Goal: Task Accomplishment & Management: Complete application form

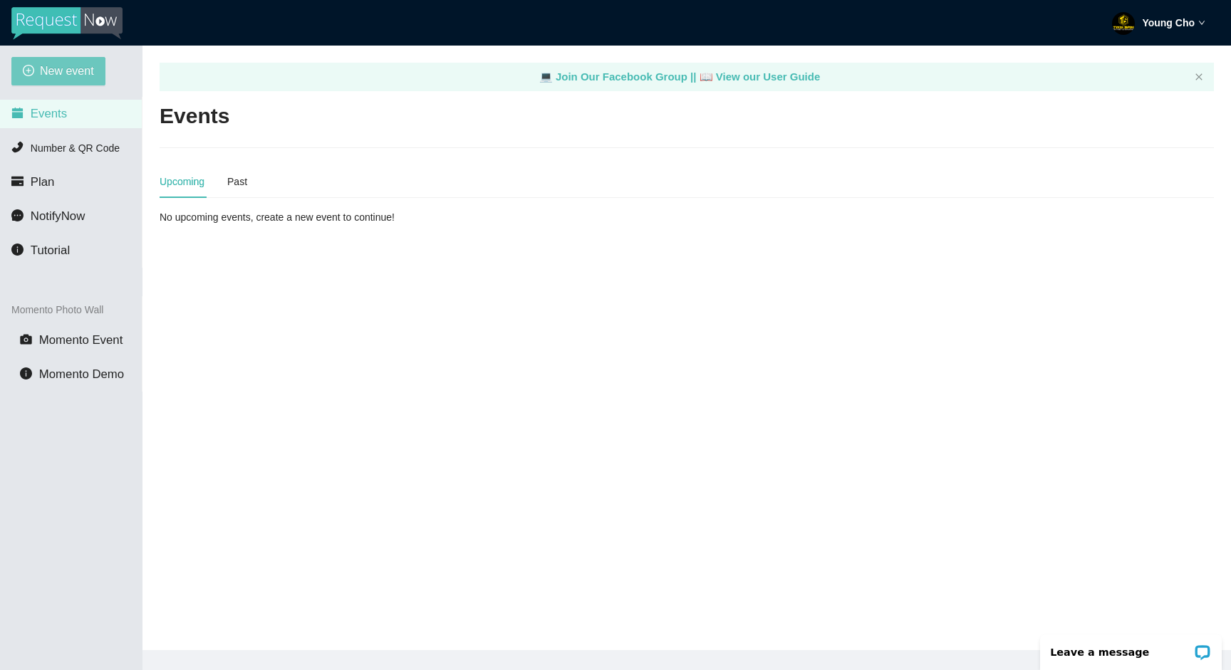
click at [69, 76] on span "New event" at bounding box center [67, 71] width 54 height 18
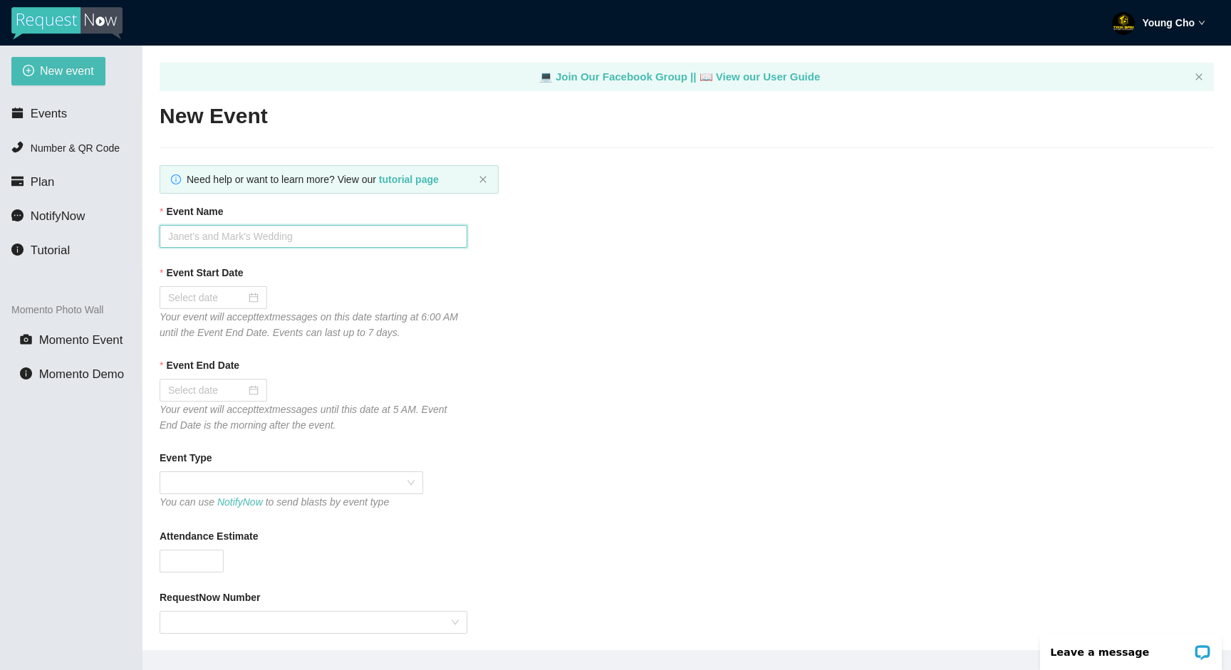
click at [319, 239] on input "Event Name" at bounding box center [314, 236] width 308 height 23
type input "[PERSON_NAME] & [PERSON_NAME]' Wedding"
click at [236, 306] on div at bounding box center [213, 298] width 90 height 16
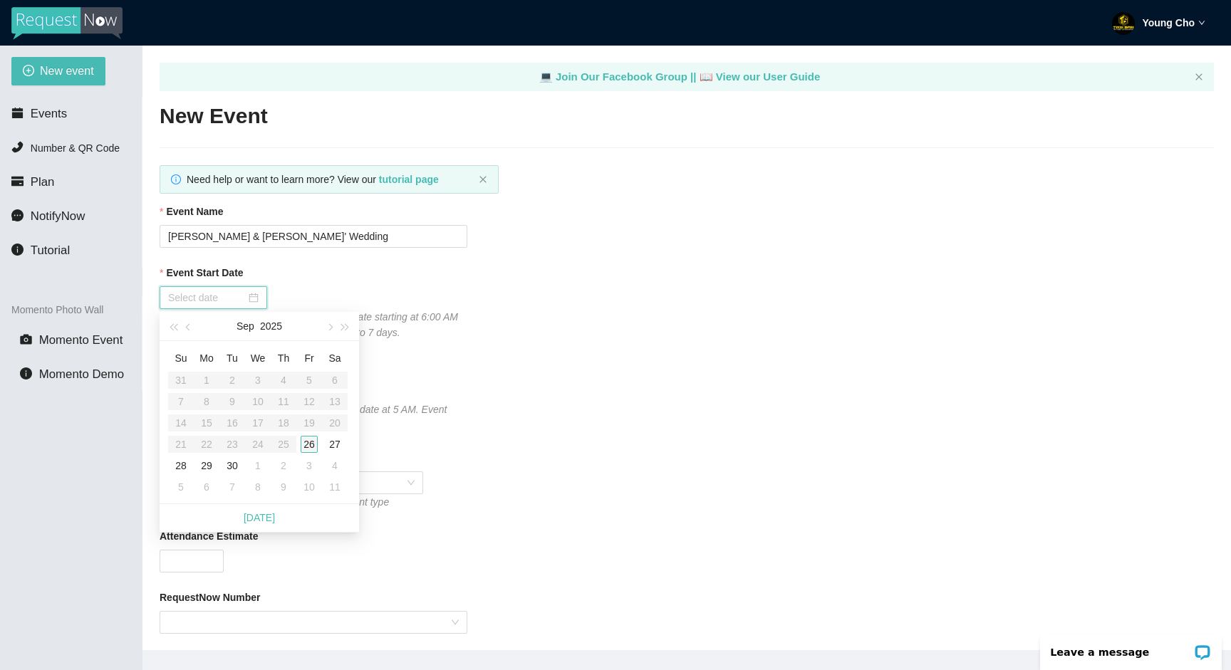
type input "09/26/2025"
click at [309, 442] on div "26" at bounding box center [309, 444] width 17 height 17
type input "09/27/2025"
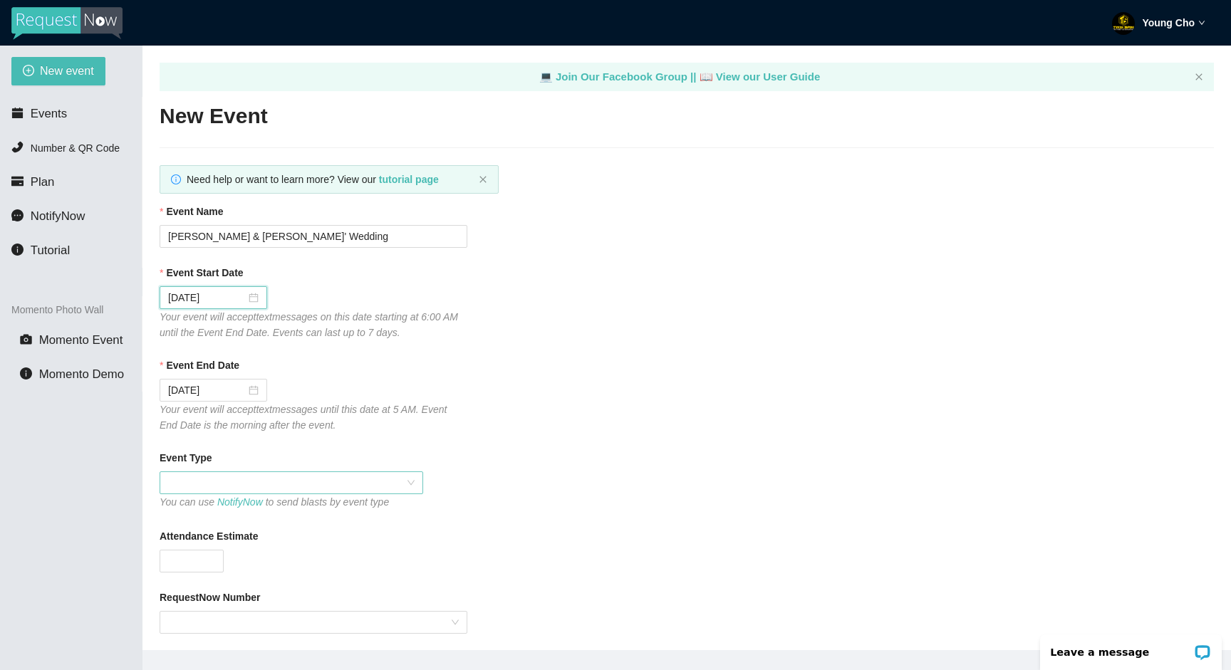
click at [303, 492] on span at bounding box center [291, 482] width 246 height 21
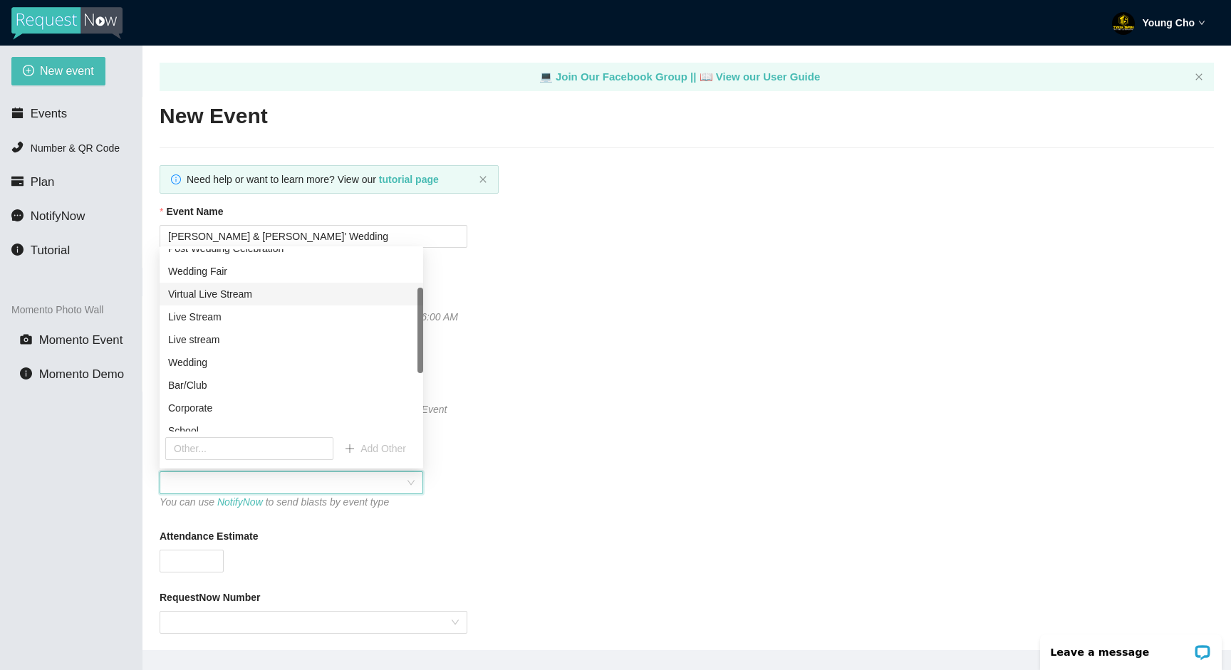
scroll to position [85, 0]
click at [309, 358] on div "Wedding" at bounding box center [291, 358] width 246 height 16
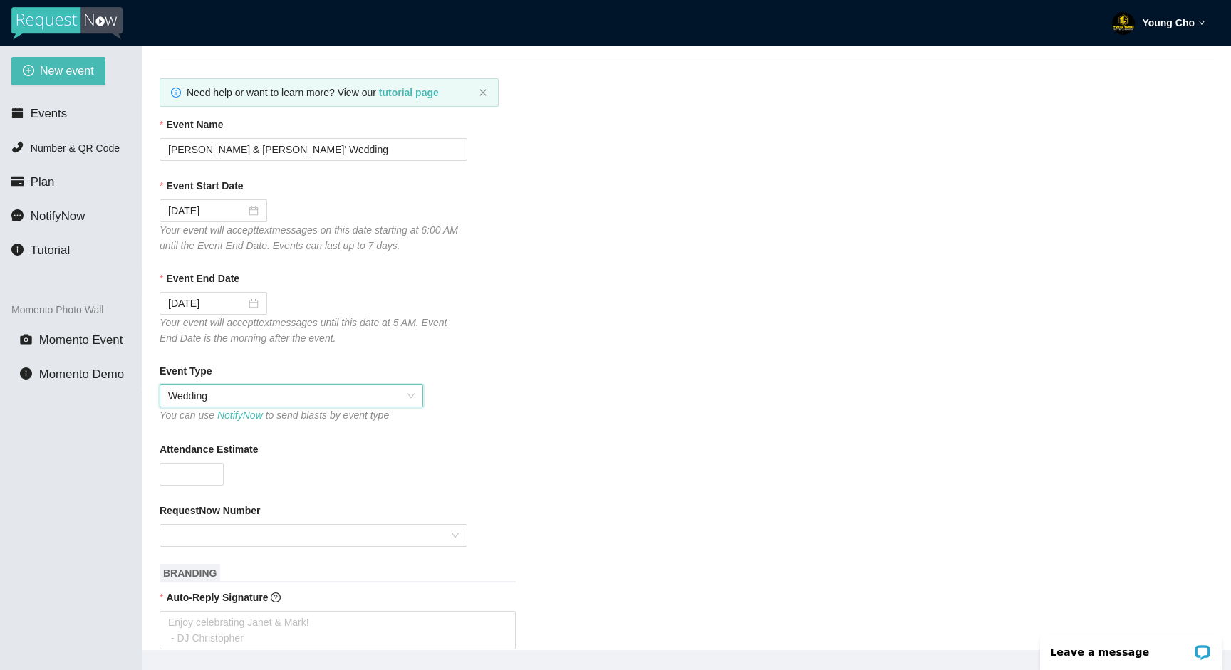
scroll to position [88, 0]
click at [202, 469] on input "Attendance Estimate" at bounding box center [191, 472] width 63 height 21
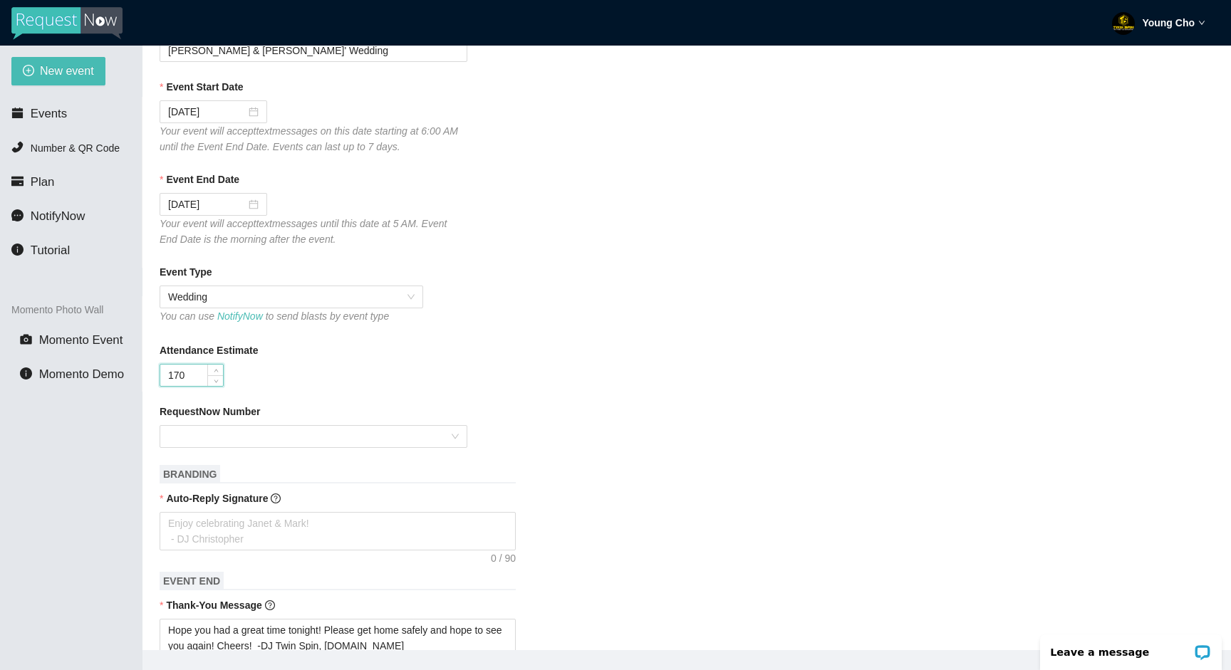
scroll to position [188, 0]
type input "170"
click at [329, 439] on input "RequestNow Number" at bounding box center [308, 434] width 281 height 21
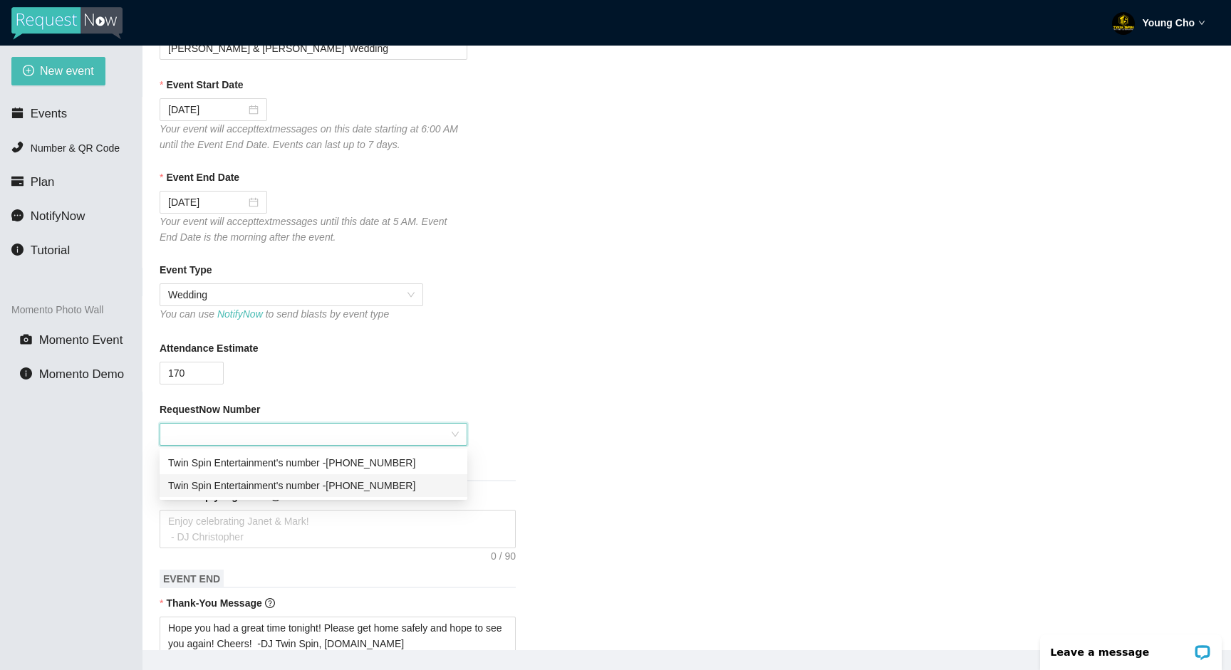
click at [330, 486] on div "Twin Spin Entertainment's number - (510) 550-5500" at bounding box center [313, 486] width 291 height 16
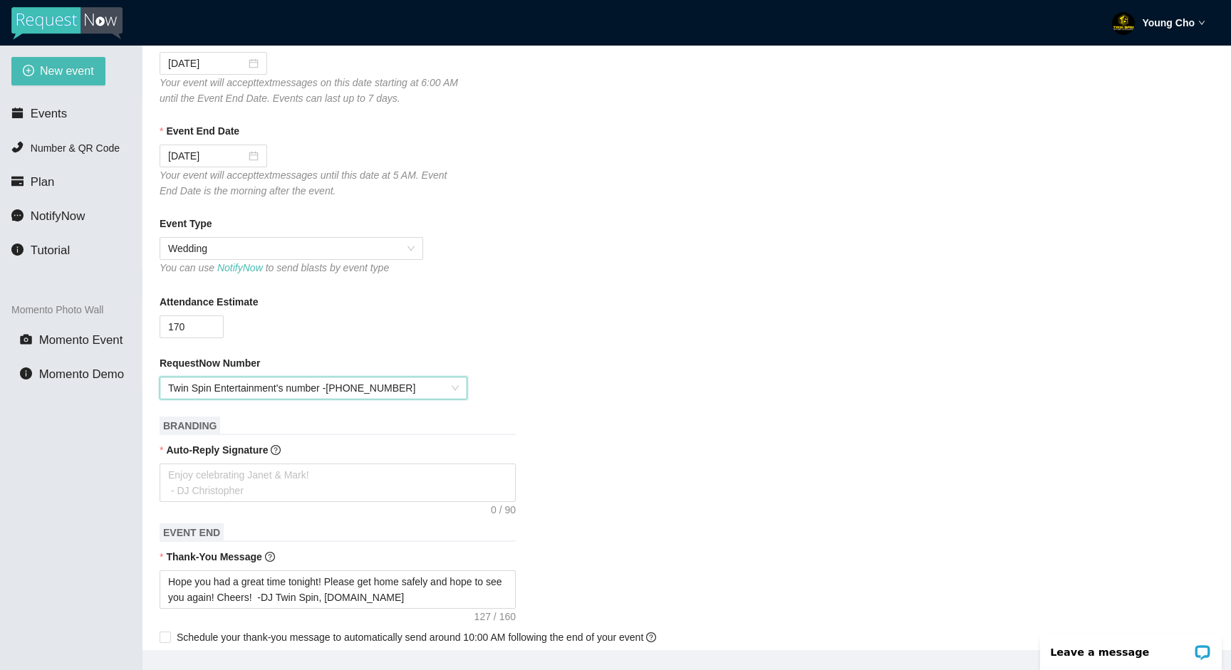
scroll to position [246, 0]
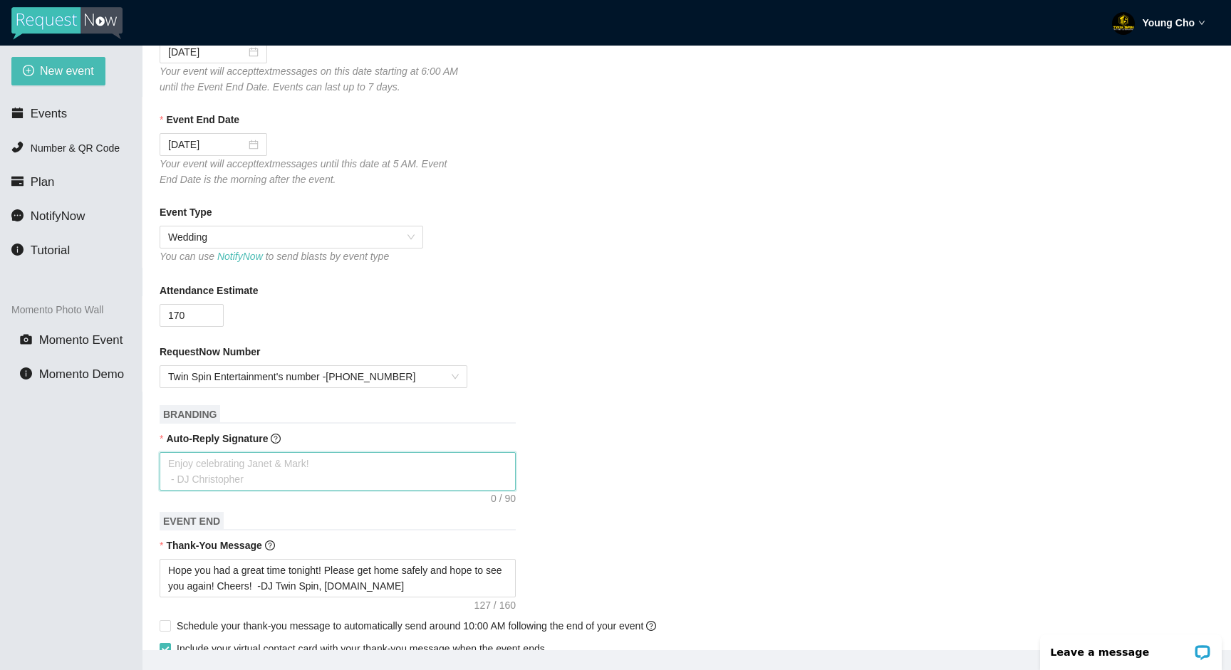
click at [467, 470] on textarea "Auto-Reply Signature" at bounding box center [338, 471] width 356 height 38
type textarea "T"
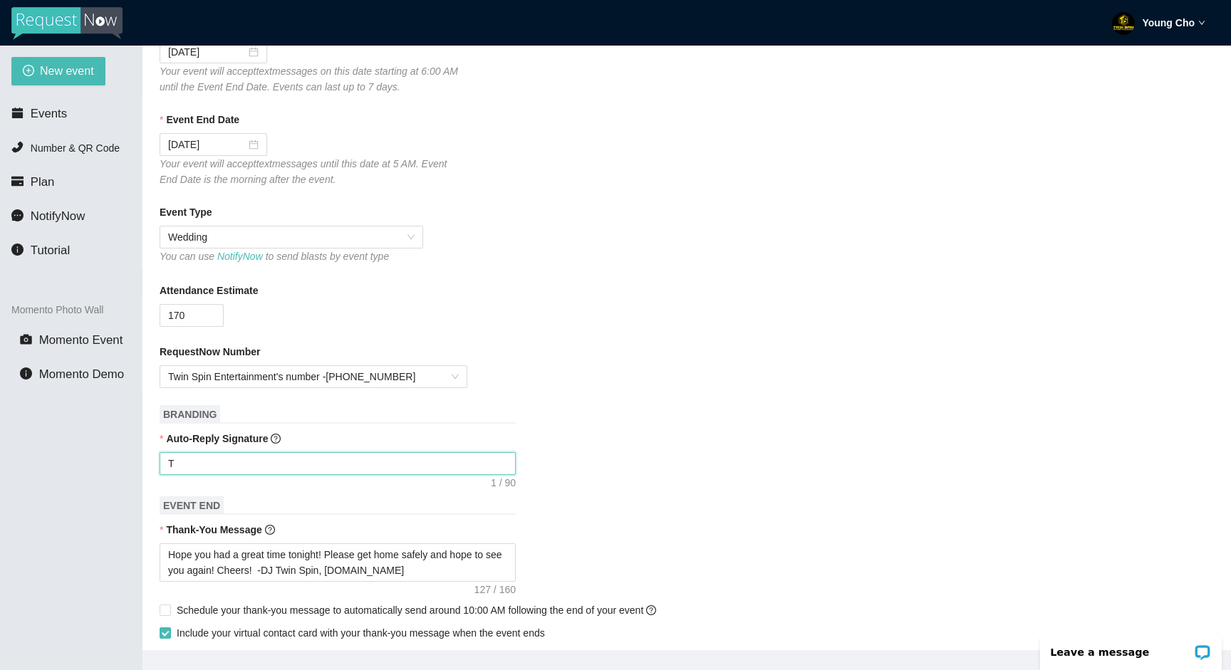
type textarea "Th"
type textarea "Tha"
type textarea "Than"
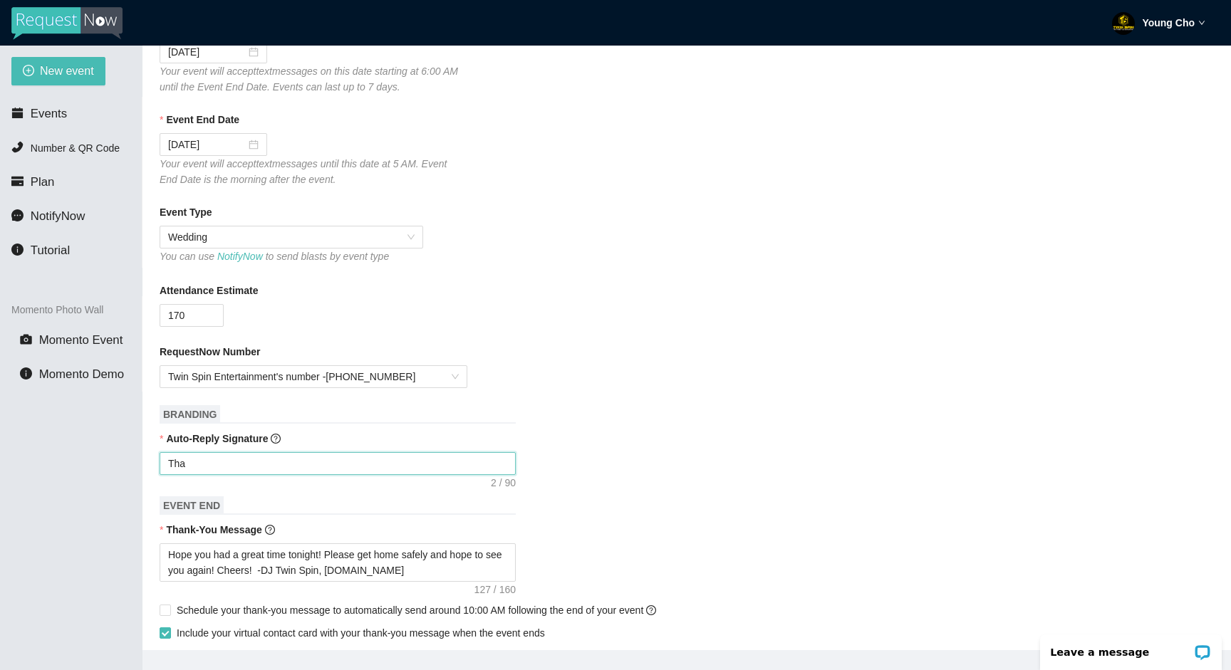
type textarea "Than"
type textarea "Thank"
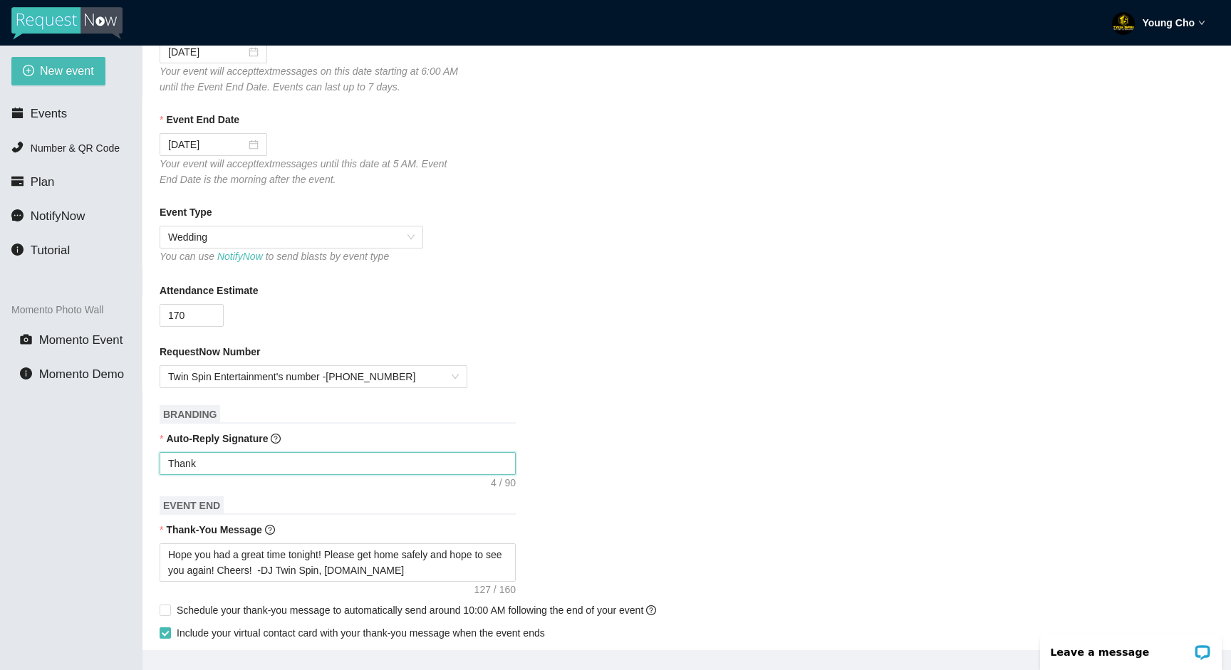
type textarea "Thank y"
type textarea "Thank yo"
type textarea "Thank you"
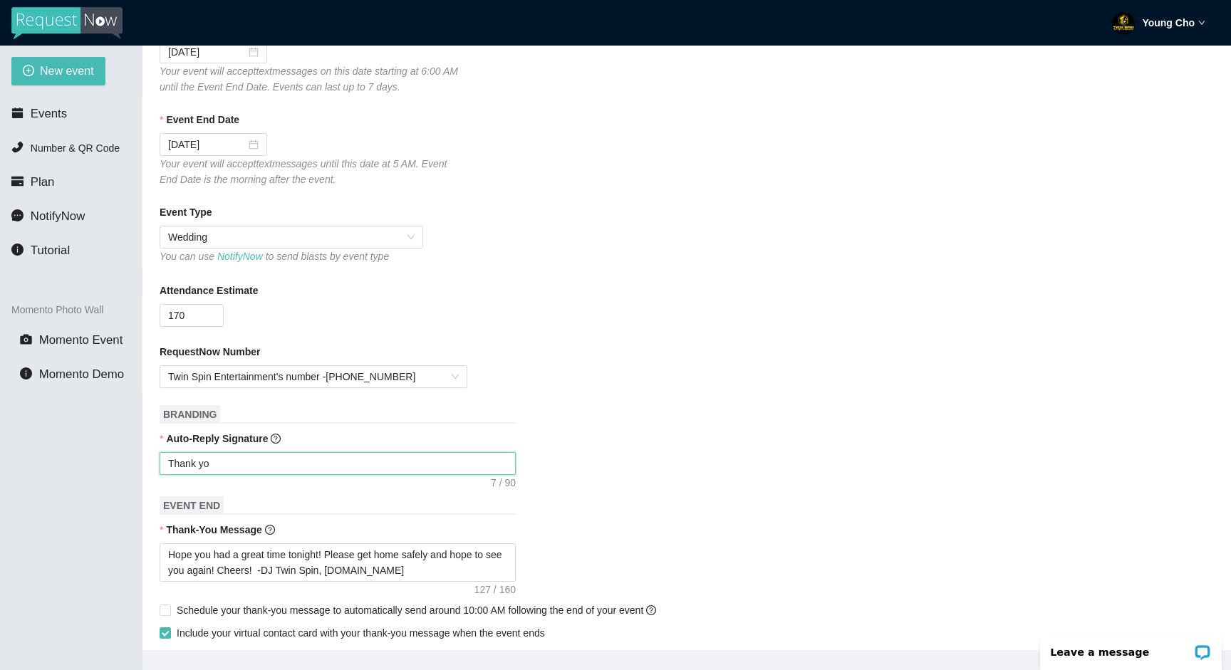
type textarea "Thank you"
type textarea "Thank you f"
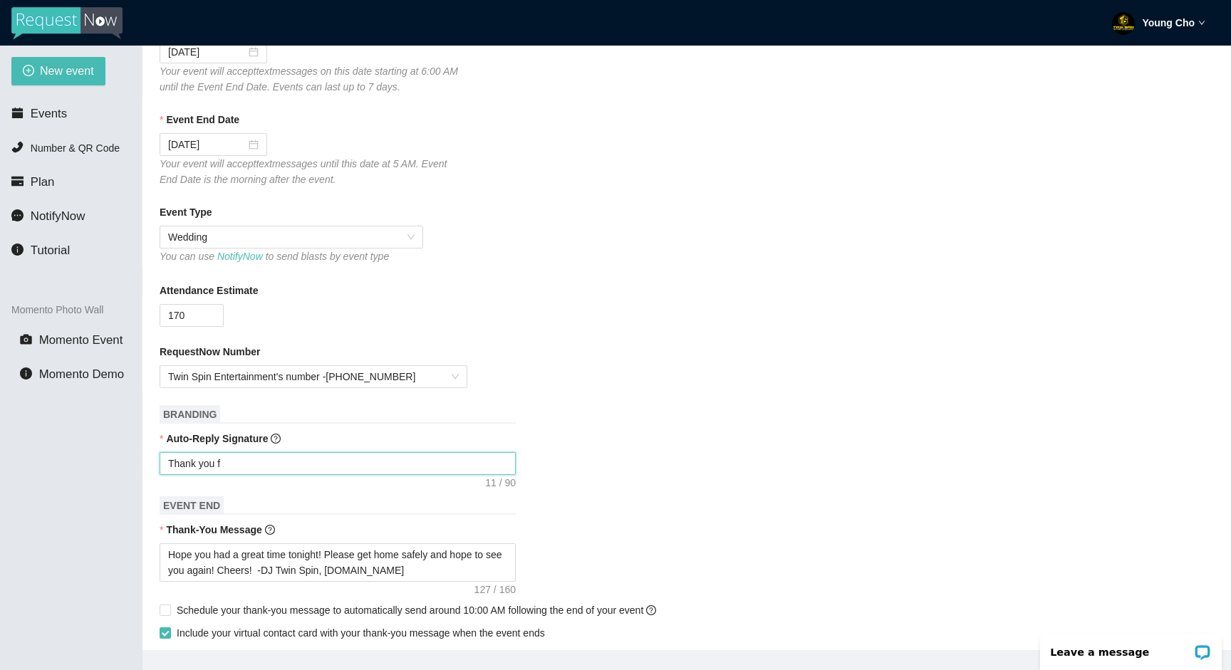
type textarea "Thank you fo"
type textarea "Thank you for"
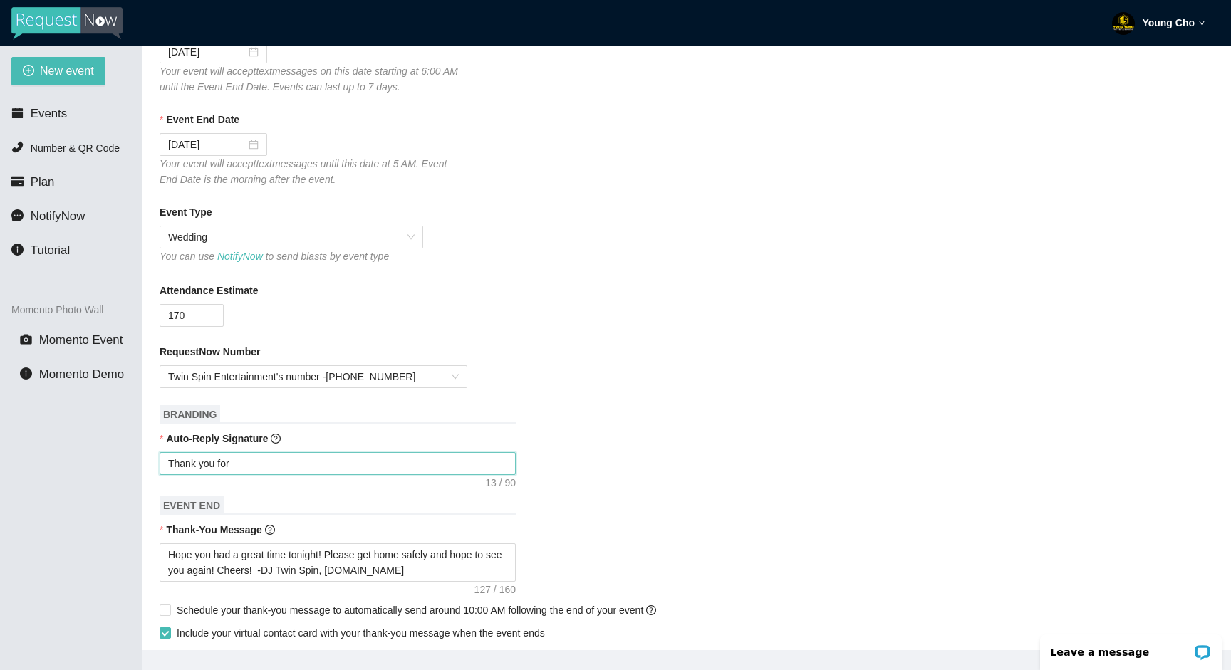
type textarea "Thank you for"
type textarea "Thank you for y"
type textarea "Thank you for yo"
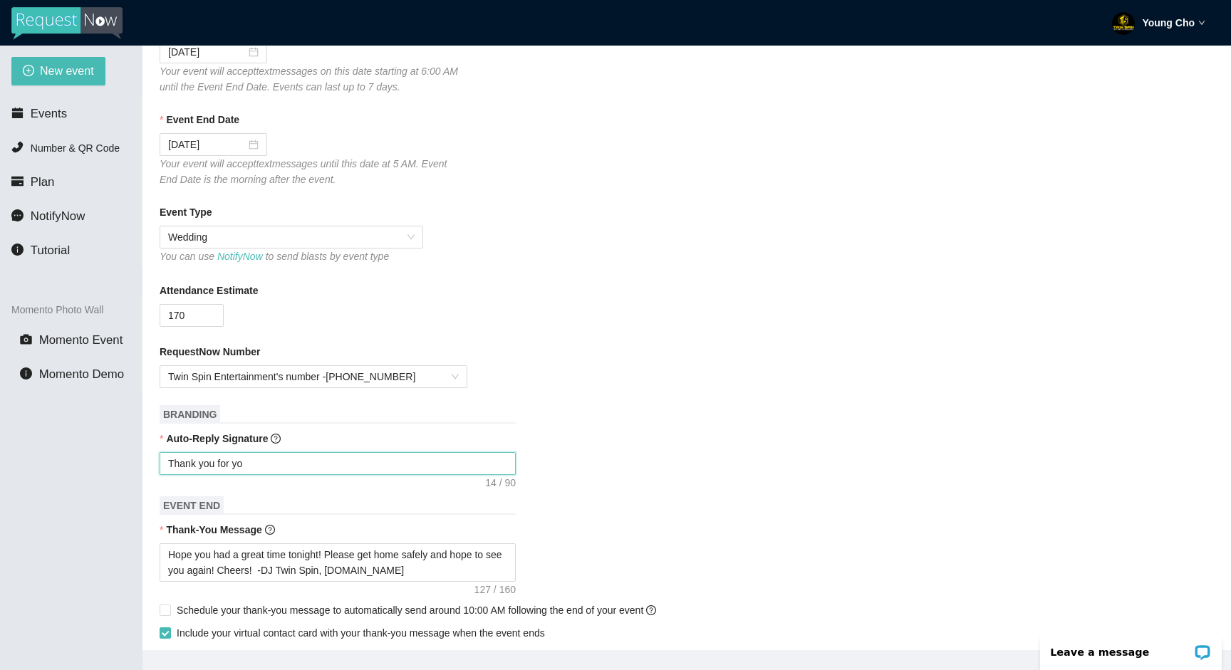
type textarea "Thank you for you"
type textarea "Thank you for your"
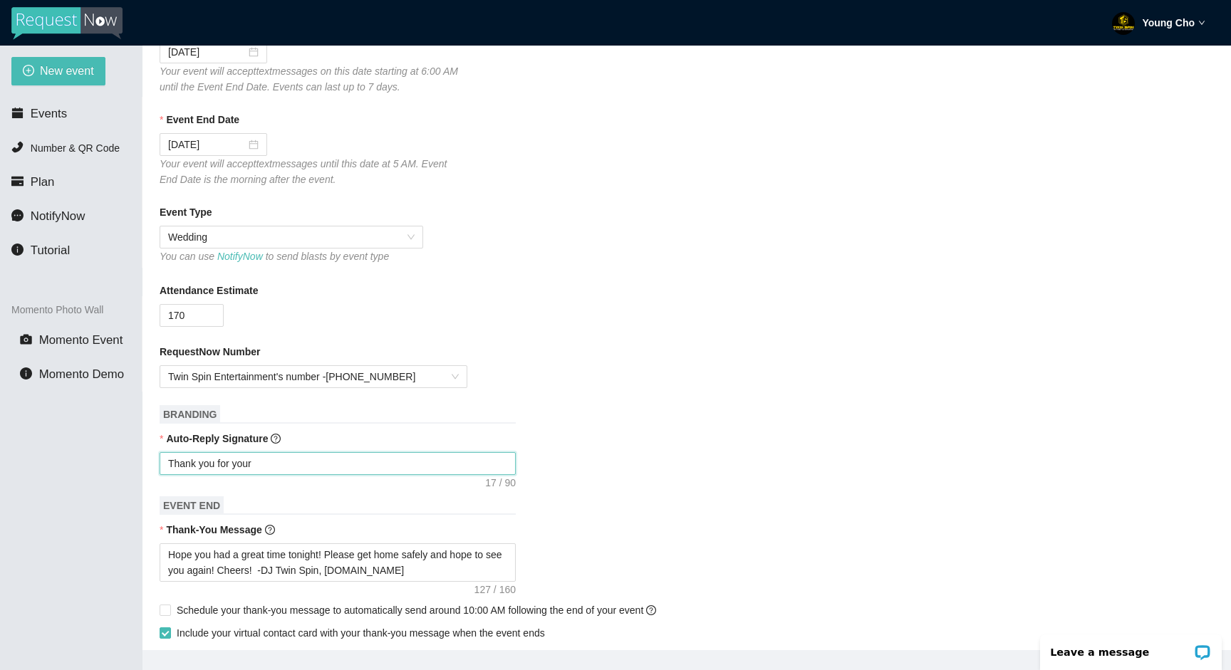
type textarea "Thank you for your"
type textarea "Thank you for your s"
type textarea "Thank you for your so"
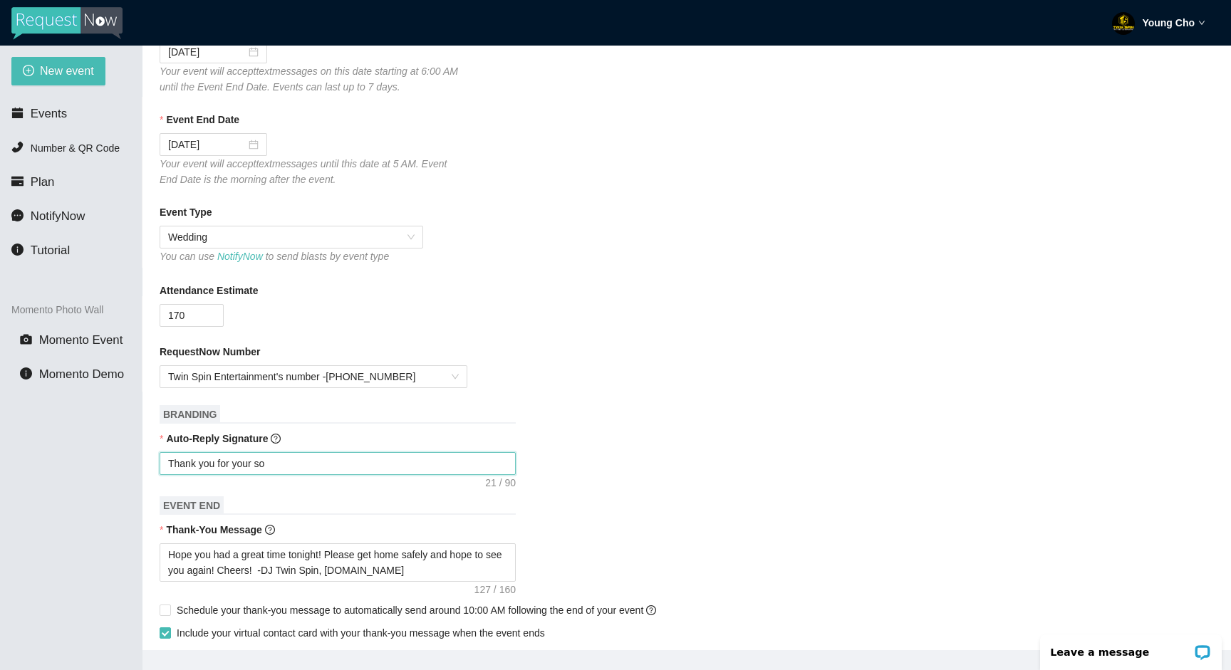
type textarea "Thank you for your son"
type textarea "Thank you for your song"
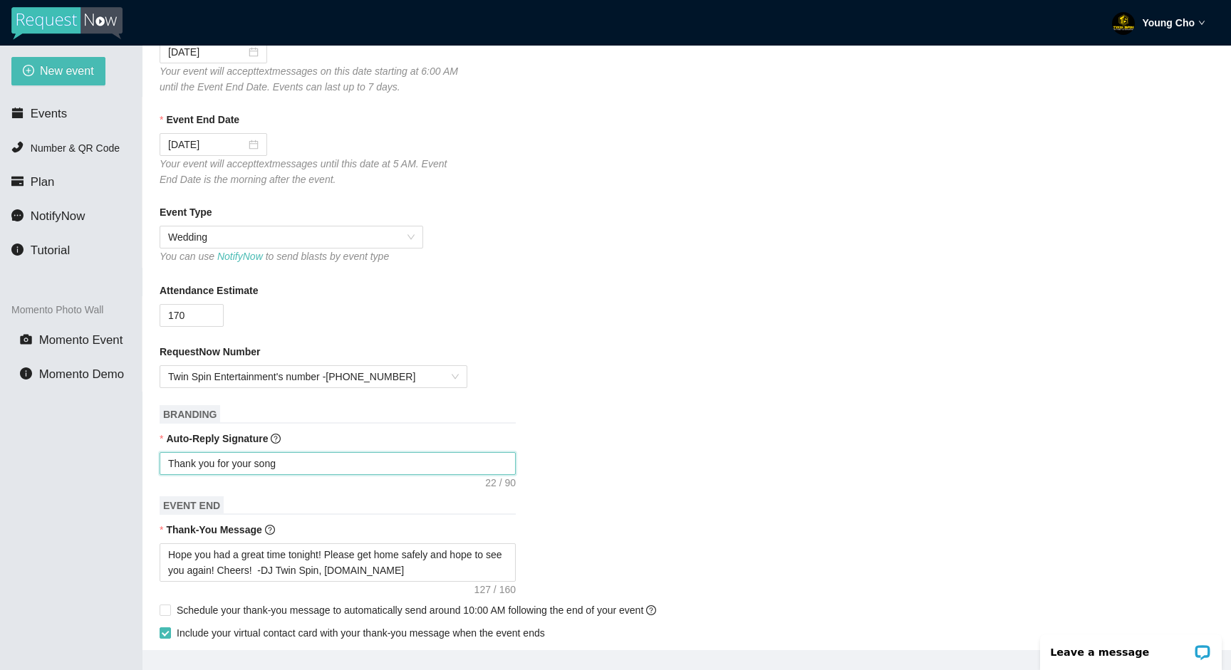
type textarea "Thank you for your song"
type textarea "Thank you for your song r"
type textarea "Thank you for your song re"
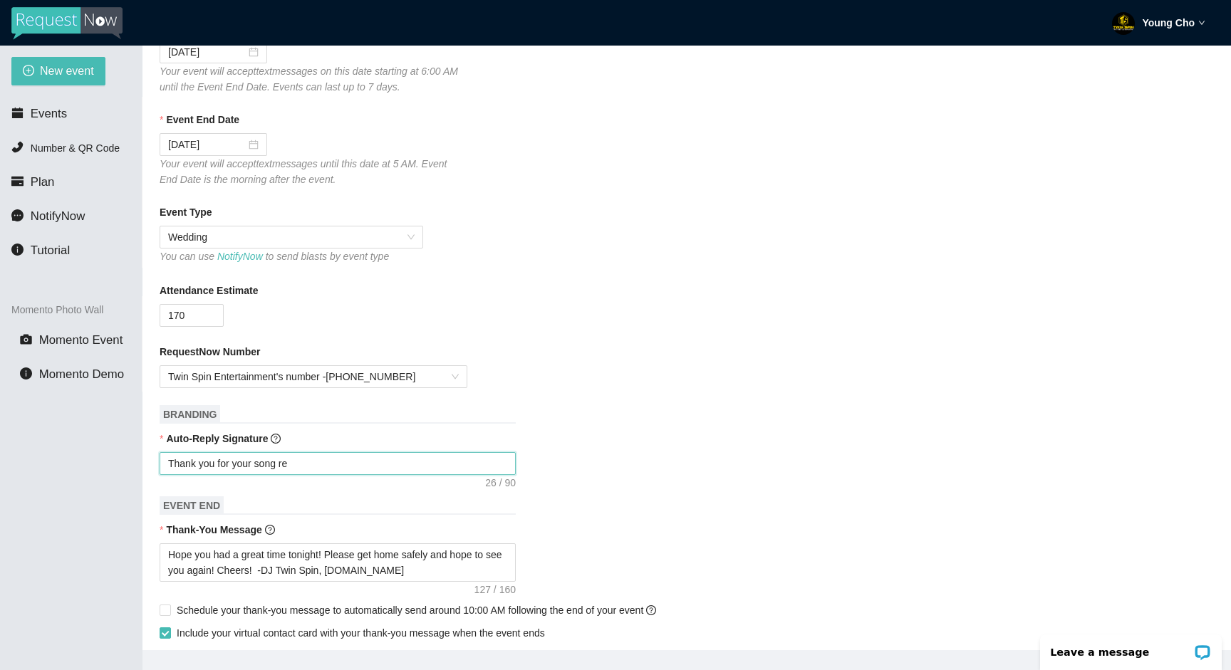
type textarea "Thank you for your song r"
type textarea "Thank you for your song re"
type textarea "Thank you for your song req"
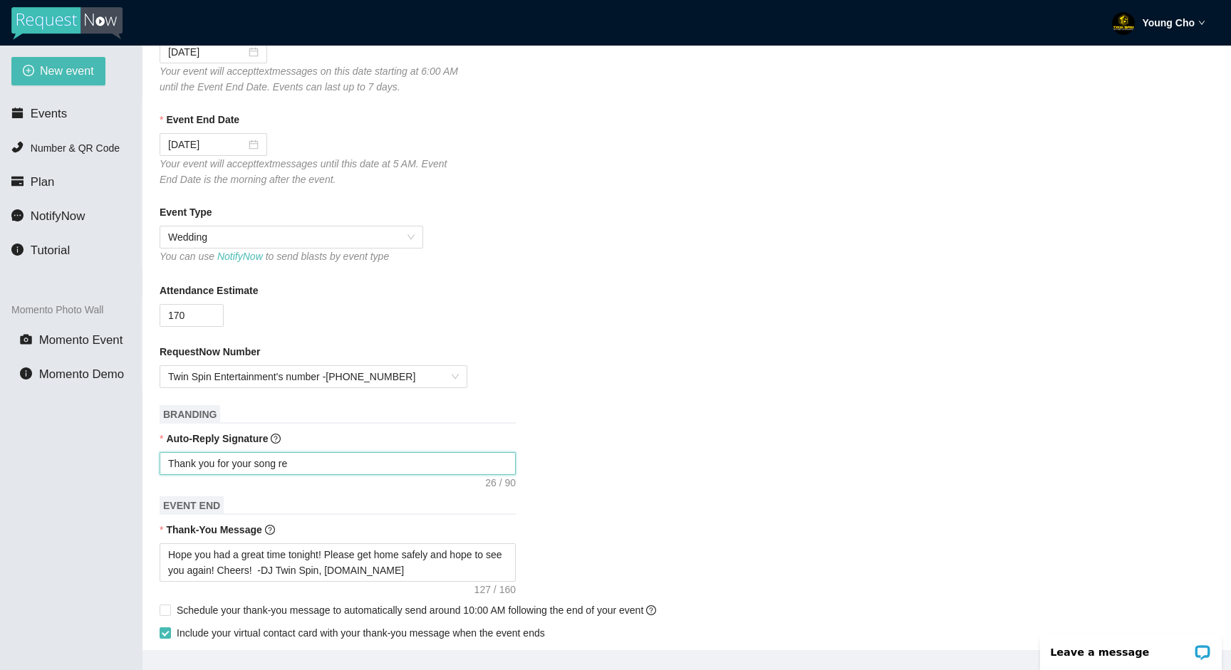
type textarea "Thank you for your song req"
type textarea "Thank you for your song requ"
type textarea "Thank you for your song reque"
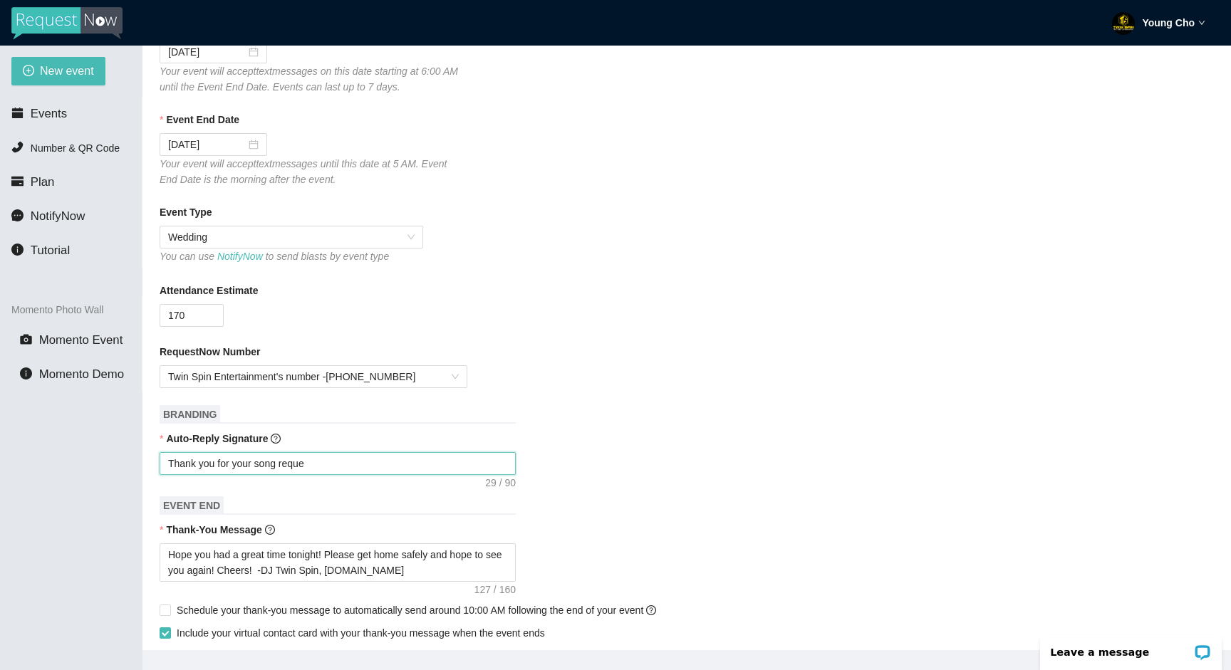
type textarea "Thank you for your song reques"
type textarea "Thank you for your song request"
type textarea "Thank you for your song request!"
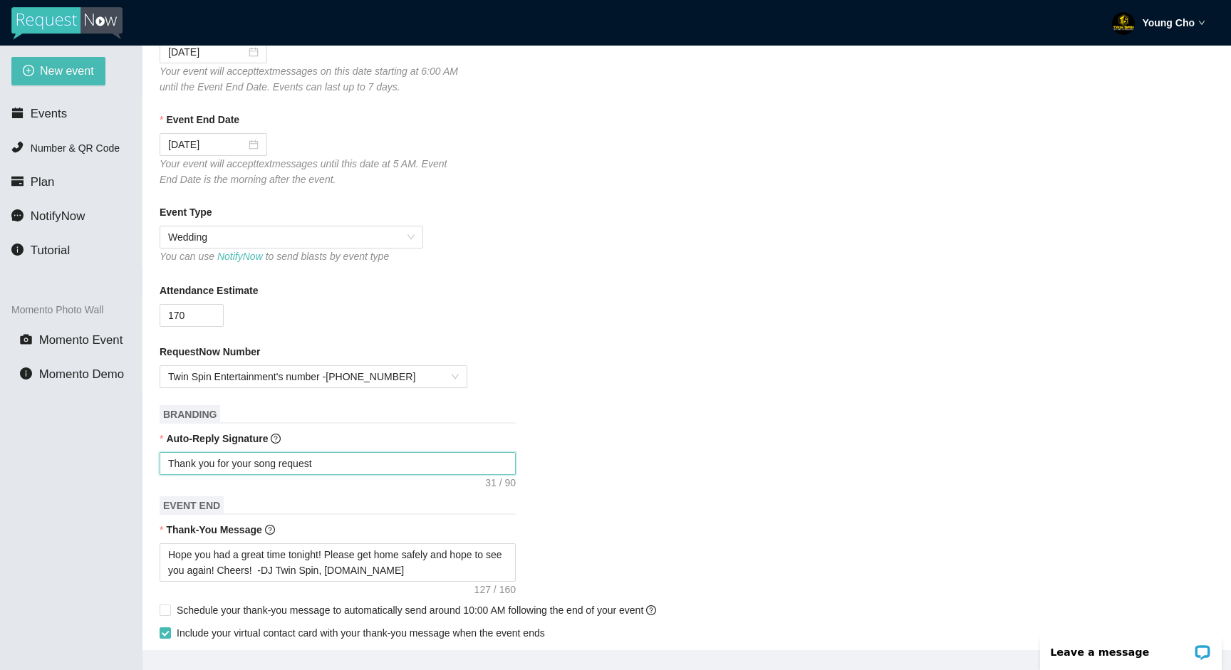
type textarea "Thank you for your song request!"
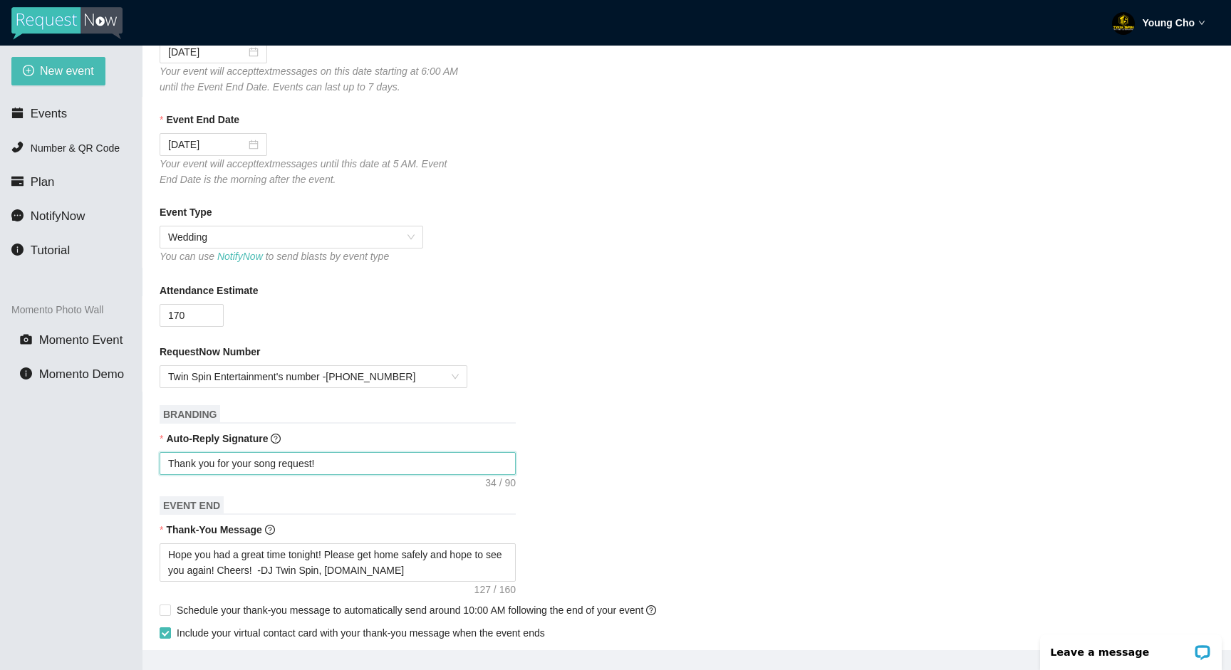
type textarea "Thank you for your song request!"
type textarea "Thank you for your song request! -"
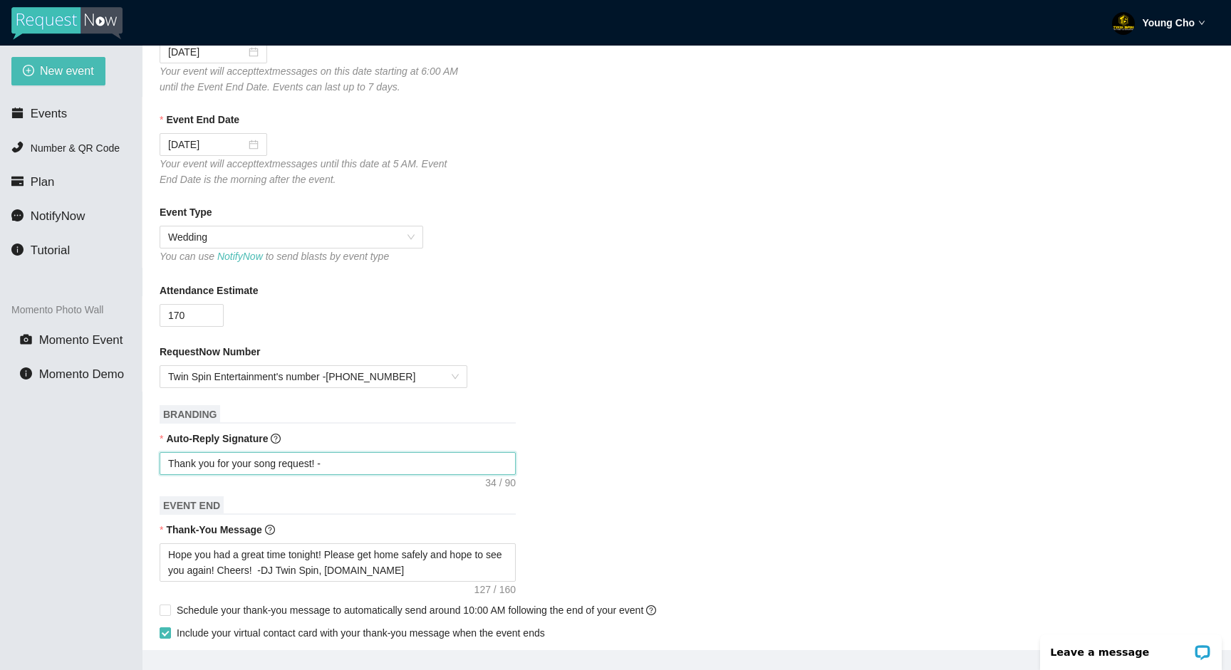
type textarea "Thank you for your song request! -"
type textarea "Thank you for your song request! - D"
type textarea "Thank you for your song request! - DJ"
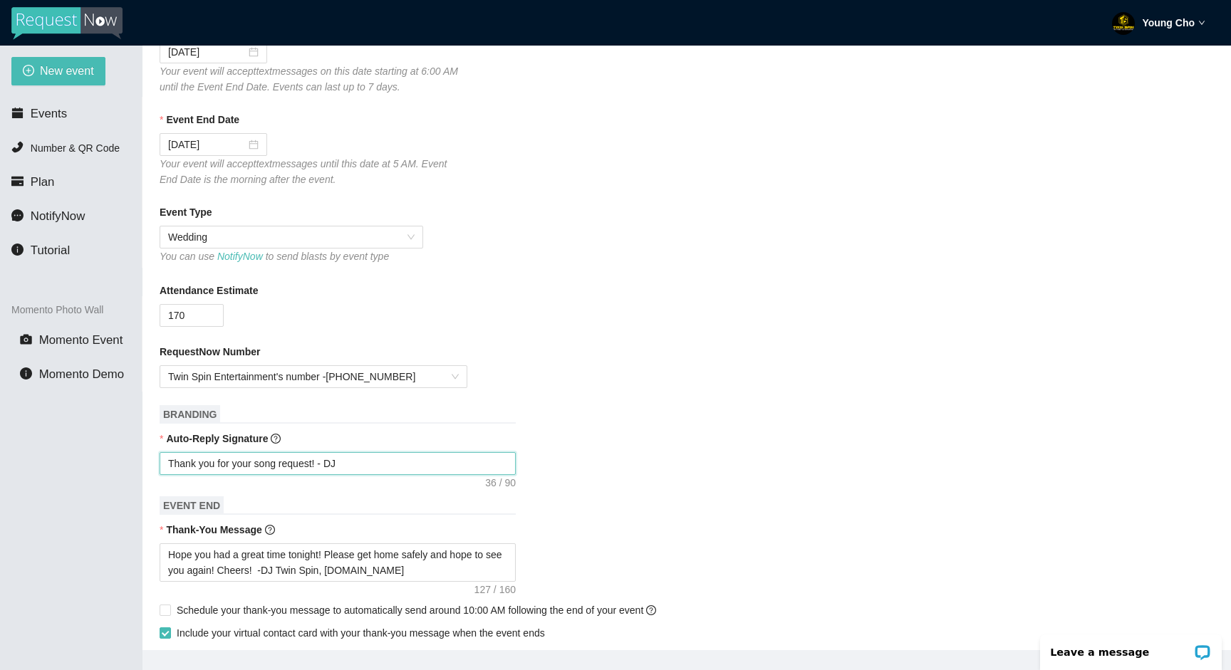
type textarea "Thank you for your song request! - DJ"
type textarea "Thank you for your song request! - DJ T"
type textarea "Thank you for your song request! - DJ Tw"
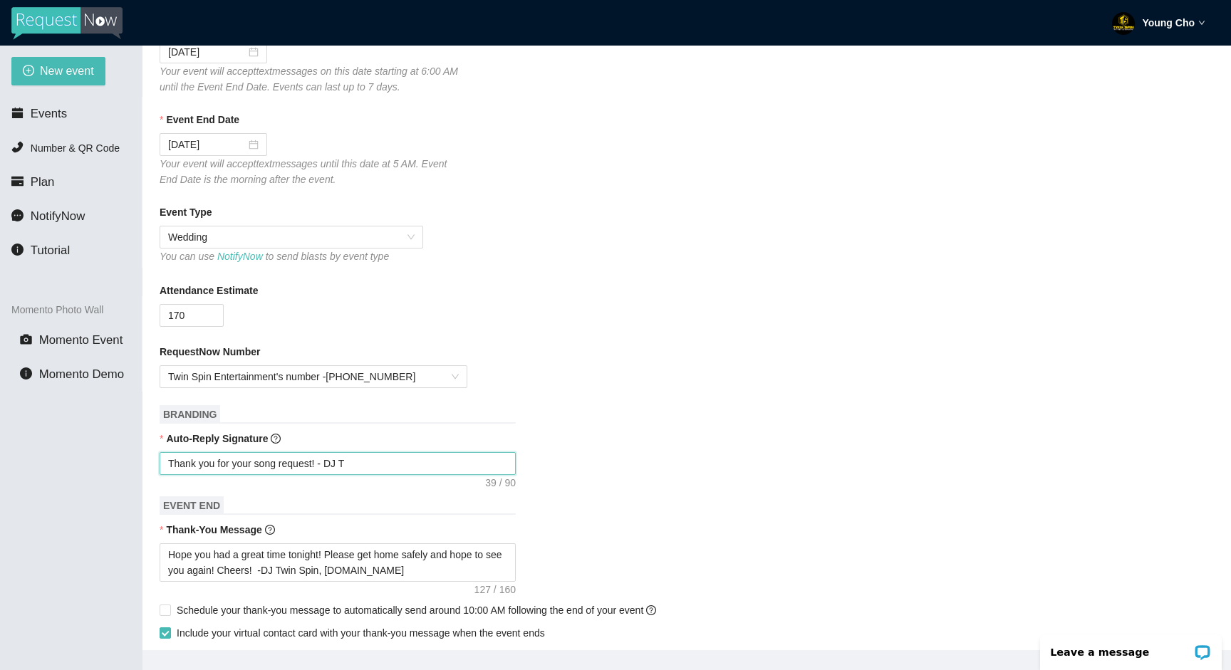
type textarea "Thank you for your song request! - DJ Tw"
type textarea "Thank you for your song request! - DJ Twi"
type textarea "Thank you for your song request! - DJ Twin"
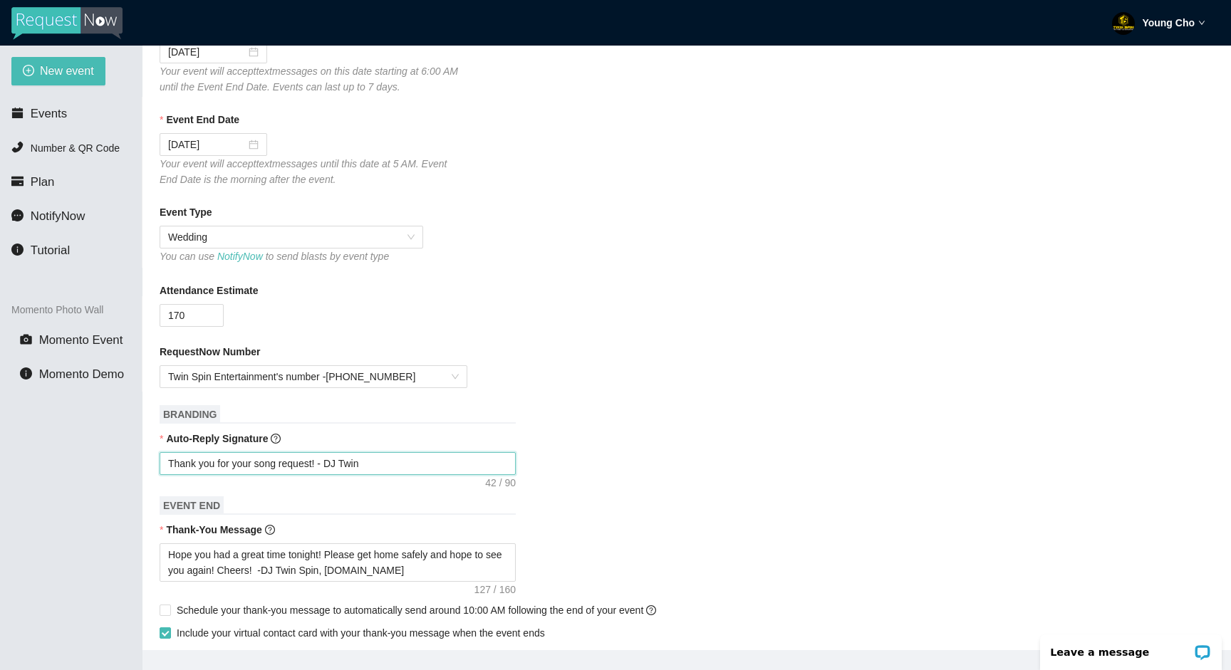
type textarea "Thank you for your song request! - DJ Twin"
type textarea "Thank you for your song request! - DJ Twin S"
type textarea "Thank you for your song request! - DJ Twin Sp"
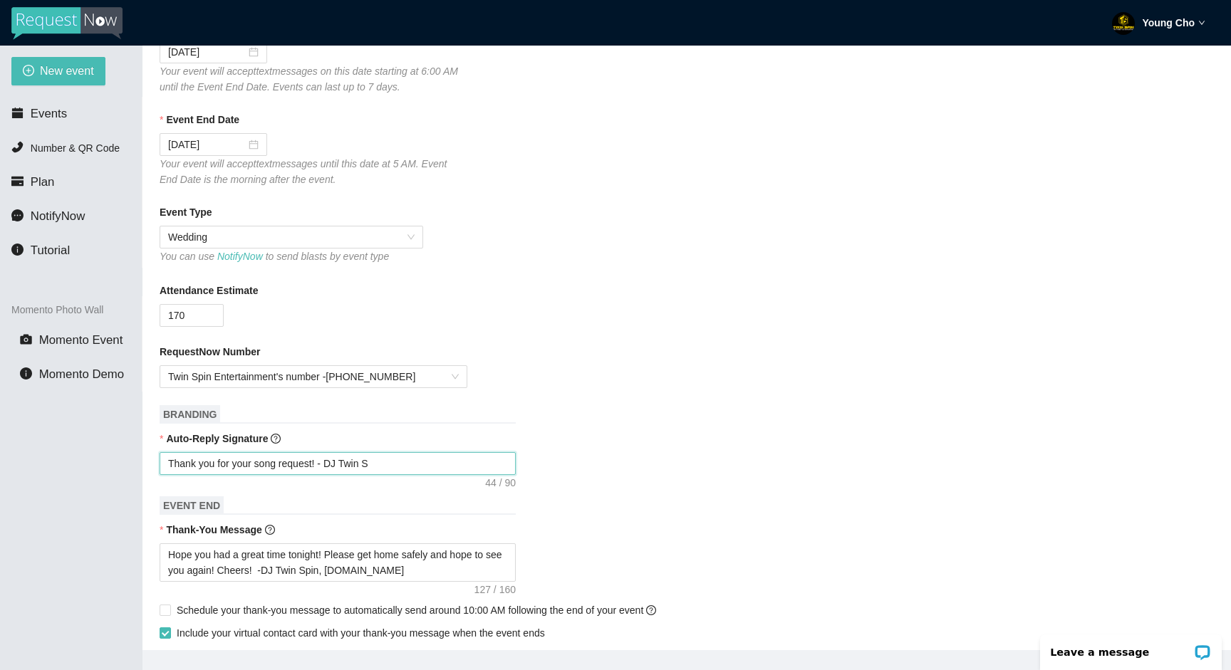
type textarea "Thank you for your song request! - DJ Twin Sp"
type textarea "Thank you for your song request! - DJ Twin Spi"
type textarea "Thank you for your song request! - DJ Twin Spin"
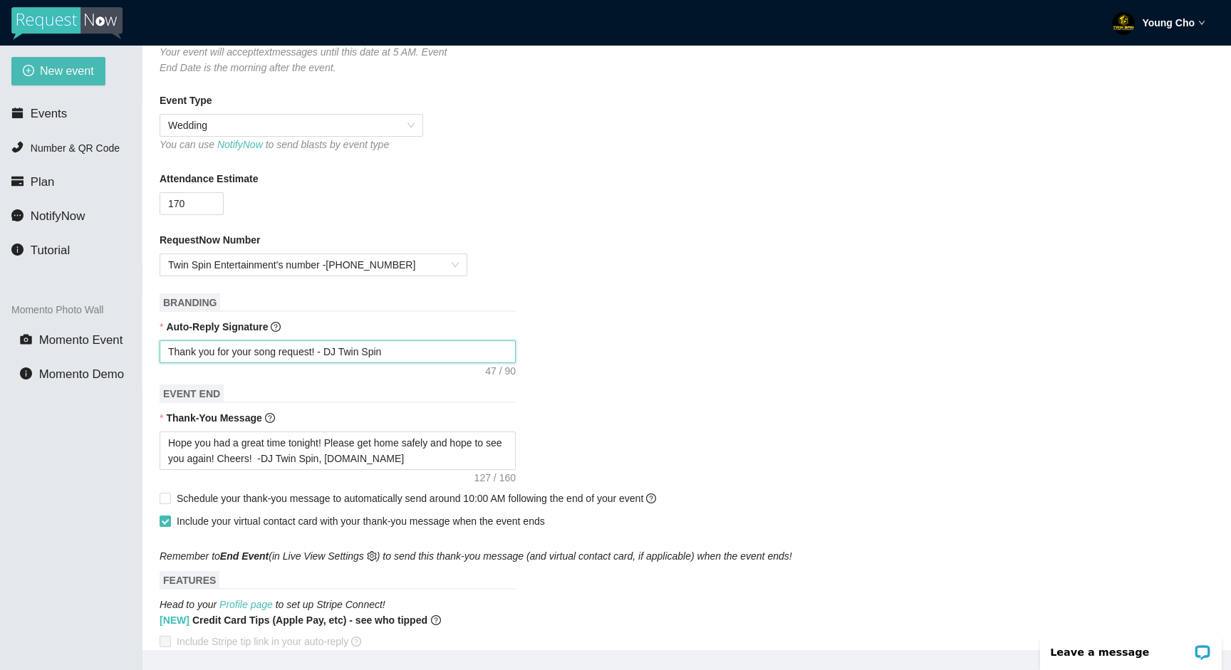
scroll to position [364, 0]
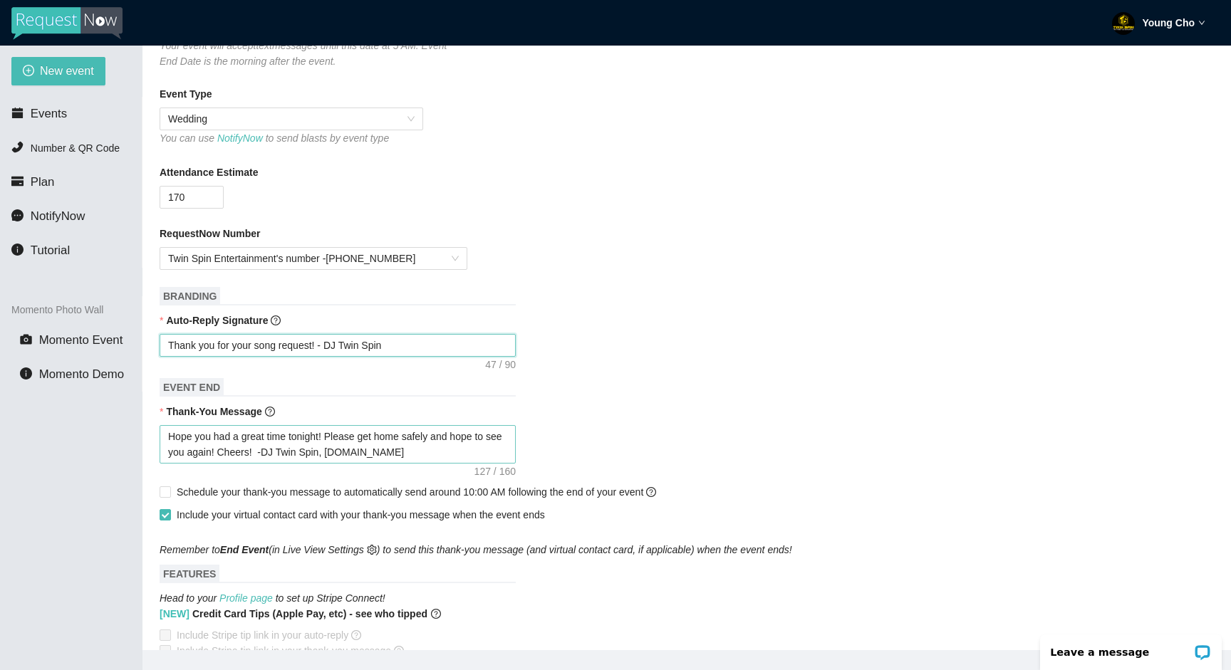
type textarea "Thank you for your song request! - DJ Twin Spin"
click at [427, 456] on textarea "Hope you had a great time tonight! Please get home safely and hope to see you a…" at bounding box center [338, 444] width 356 height 38
type textarea "Hope you had a great time tonight! Please get home safely and hope to see you a…"
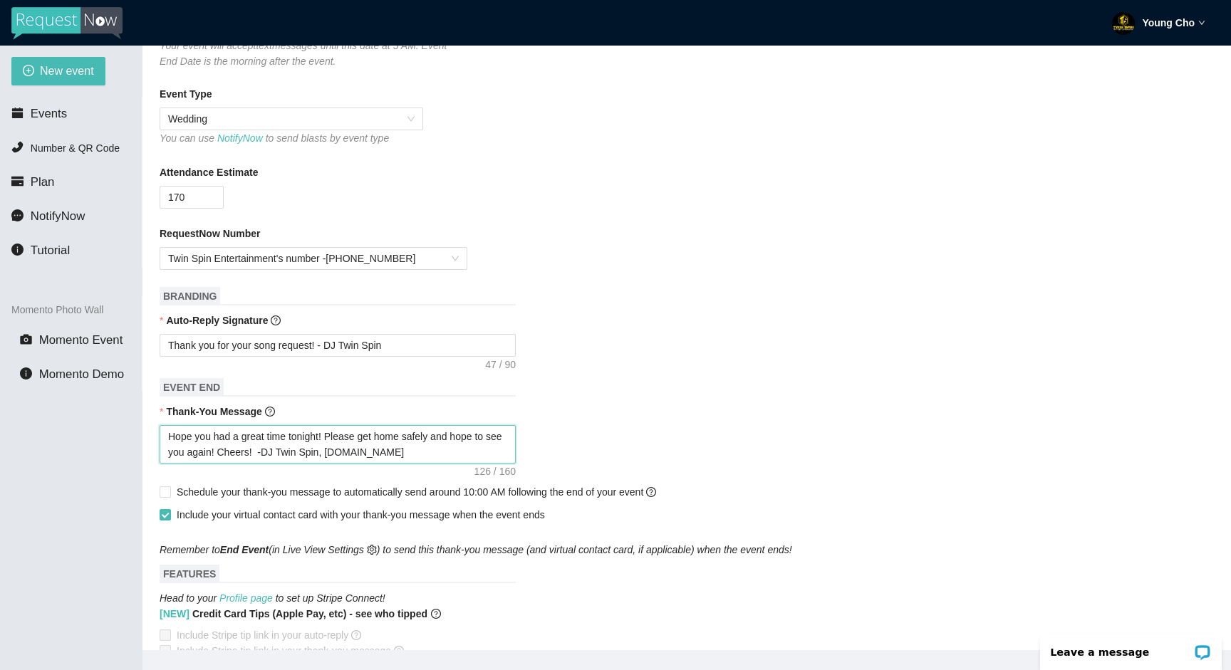
type textarea "Hope you had a great time tonight! Please get home safely and hope to see you a…"
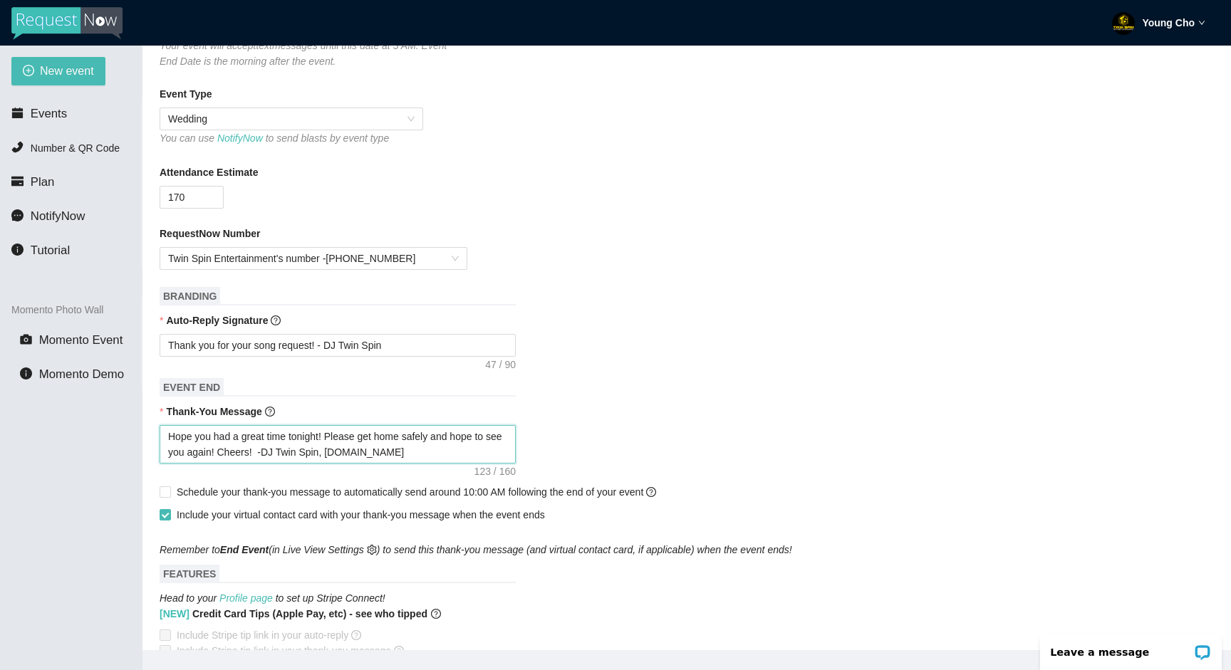
type textarea "Hope you had a great time tonight! Please get home safely and hope to see you a…"
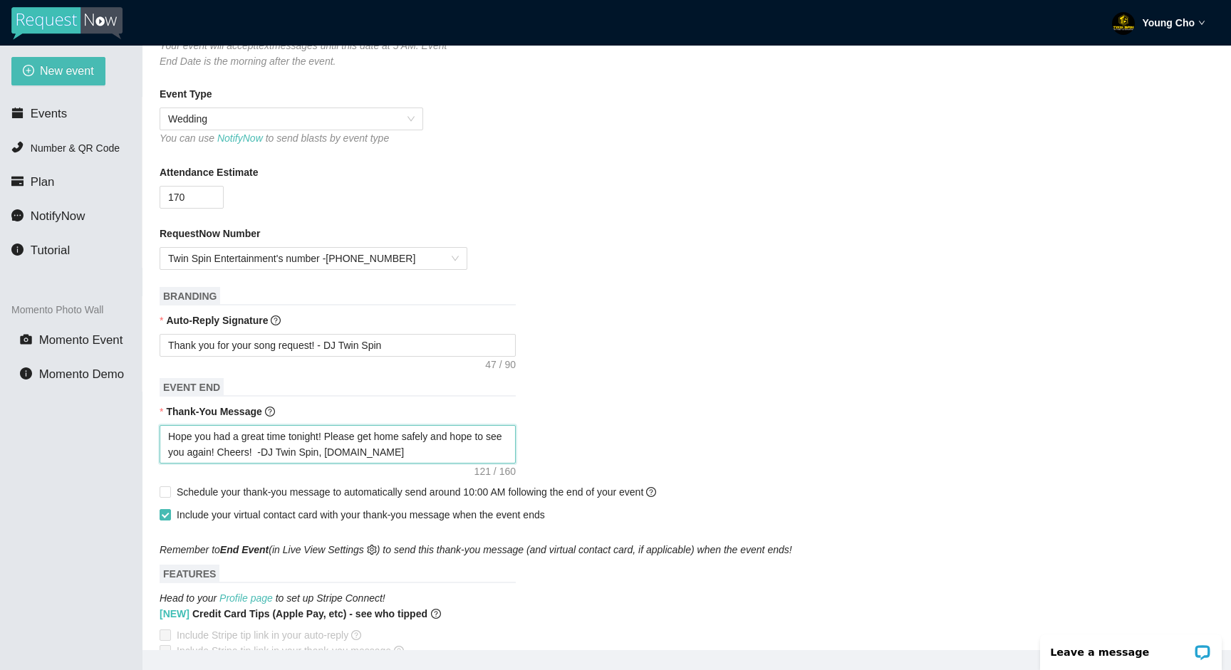
type textarea "Hope you had a great time tonight! Please get home safely and hope to see you a…"
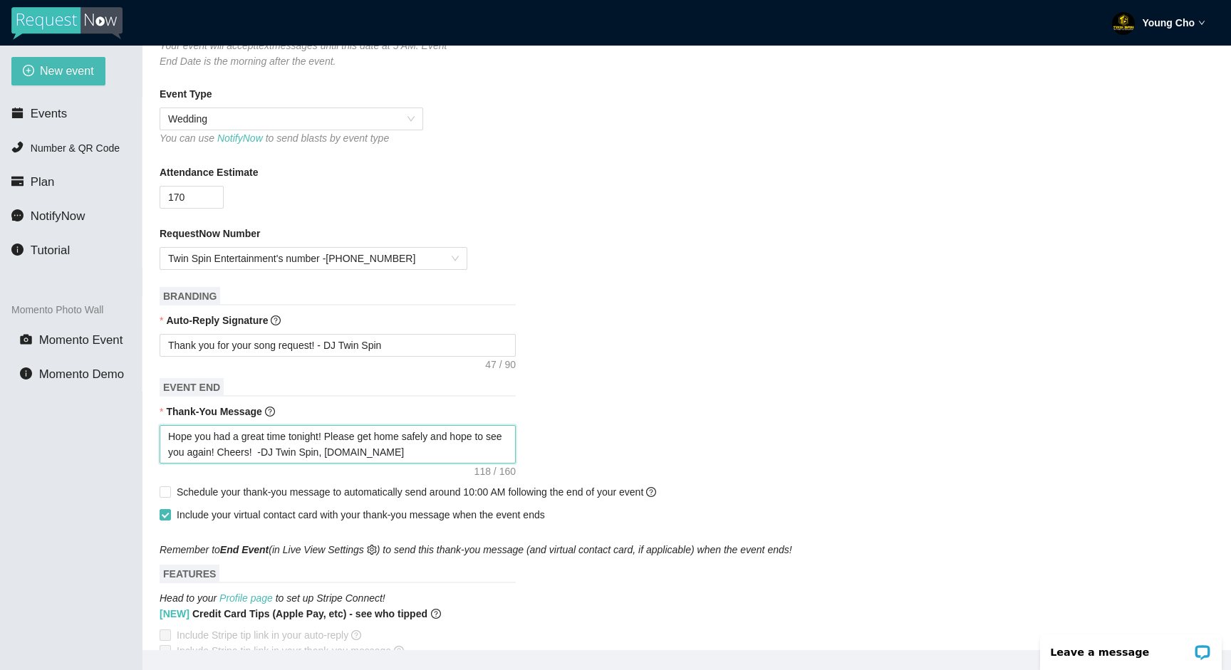
type textarea "Hope you had a great time tonight! Please get home safely and hope to see you a…"
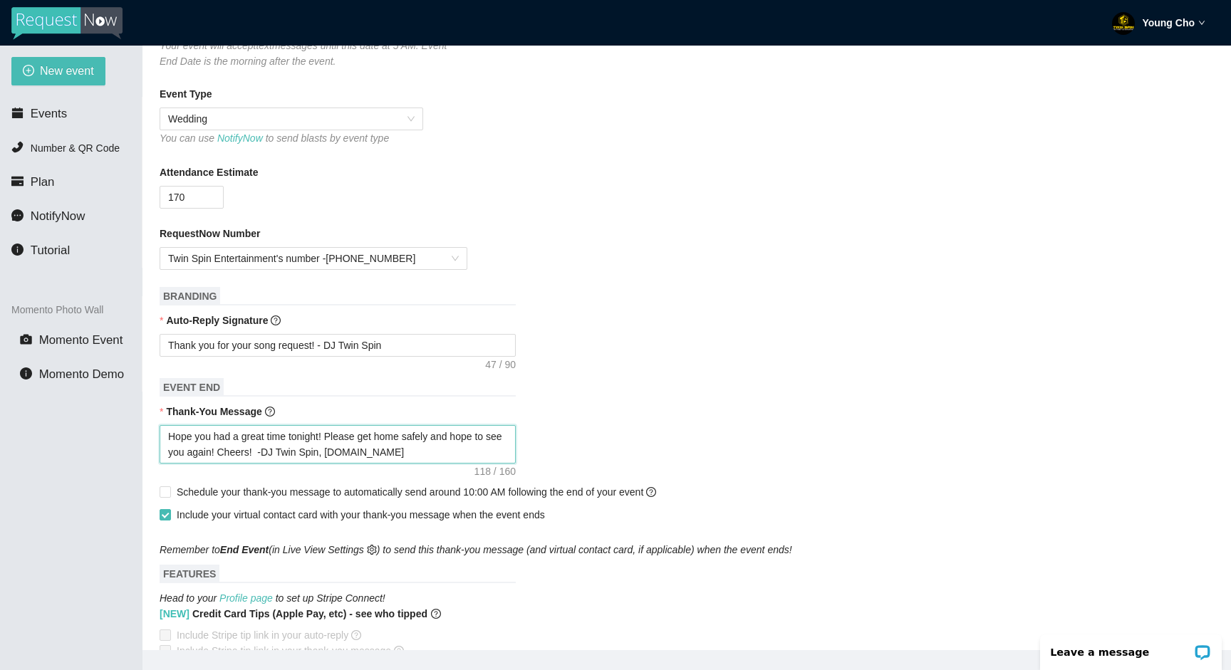
type textarea "Hope you had a great time tonight! Please get home safely and hope to see you a…"
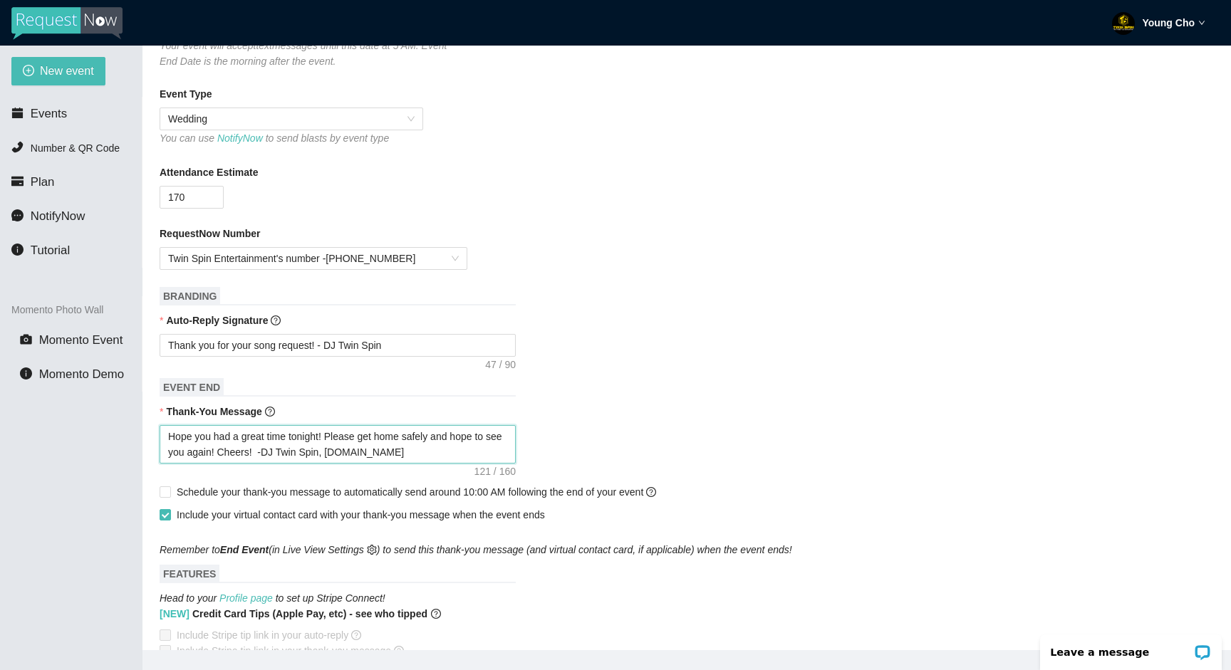
type textarea "Hope you had a great time tonight! Please get home safely and hope to see you a…"
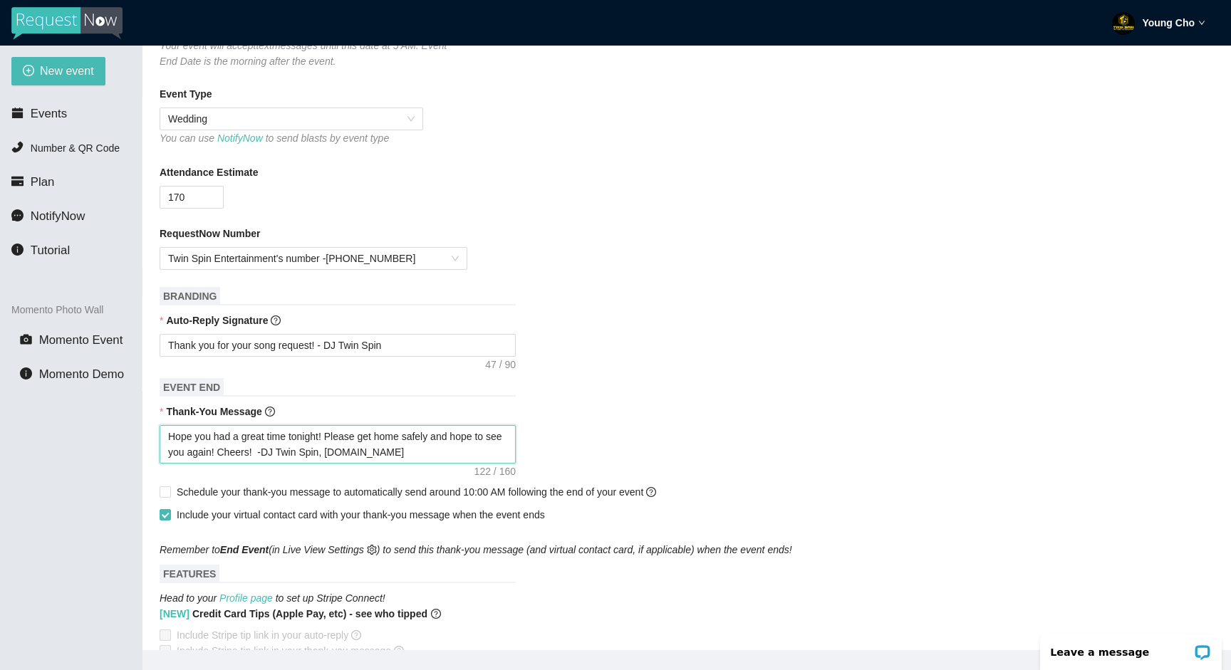
type textarea "Hope you had a great time tonight! Please get home safely and hope to see you a…"
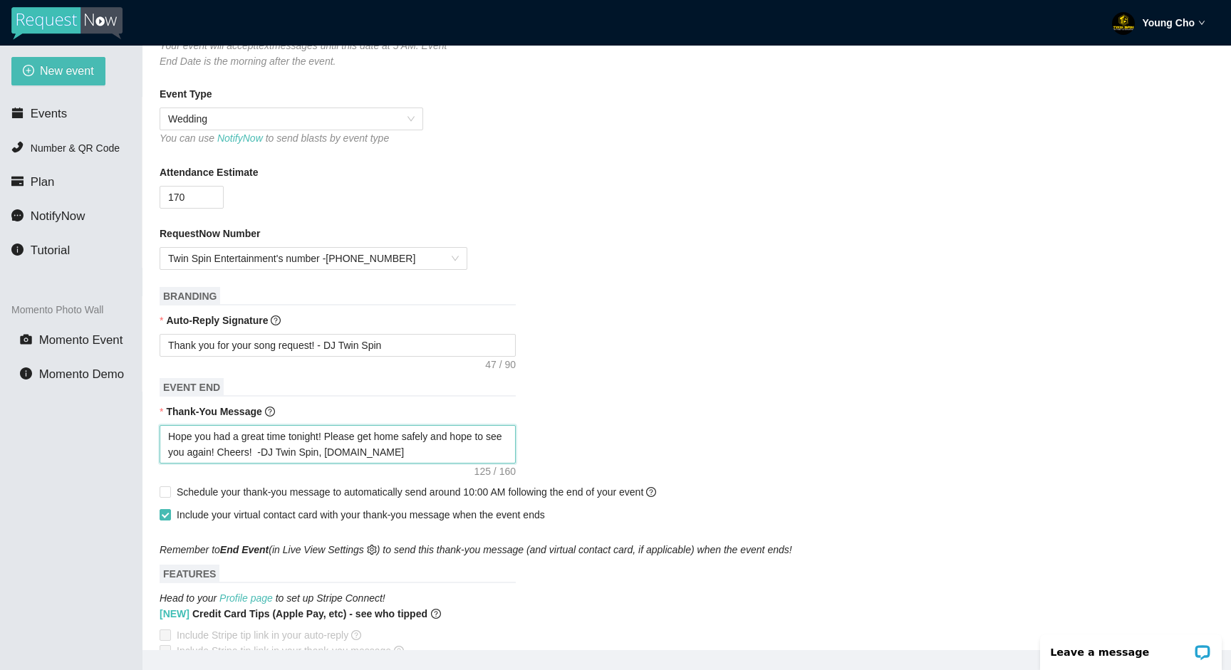
type textarea "Hope you had a great time tonight! Please get home safely and hope to see you a…"
click at [585, 437] on div "Hope you had a great time tonight! Please get home safely and hope to see you a…" at bounding box center [687, 444] width 1054 height 38
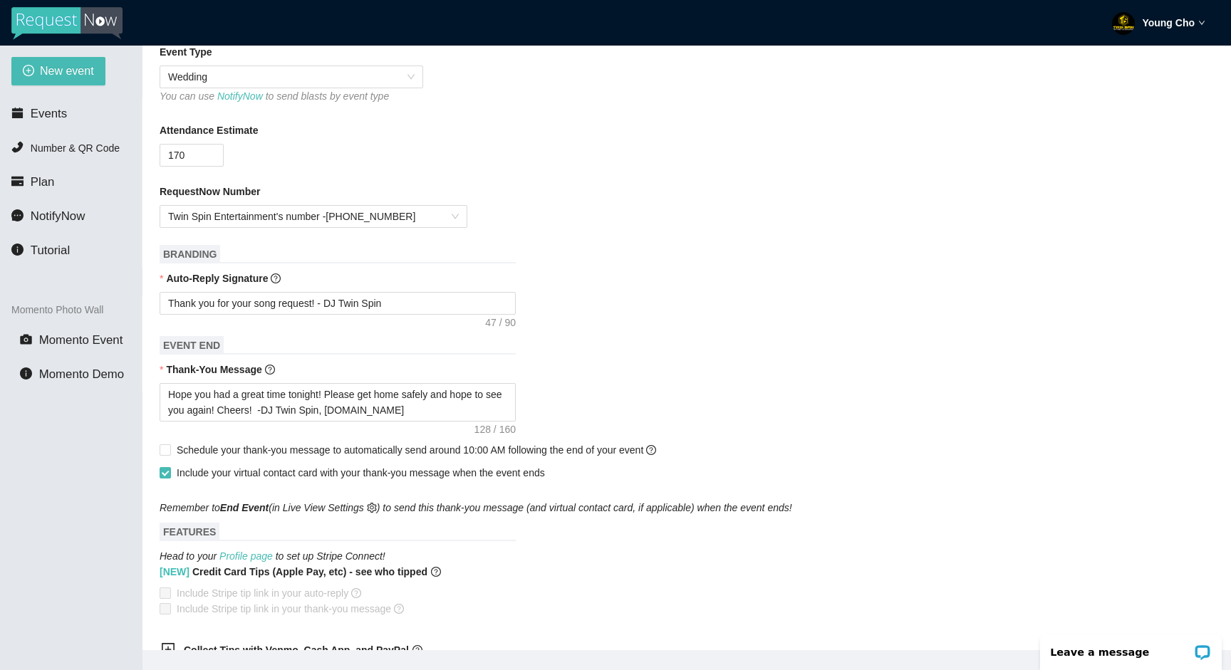
scroll to position [418, 0]
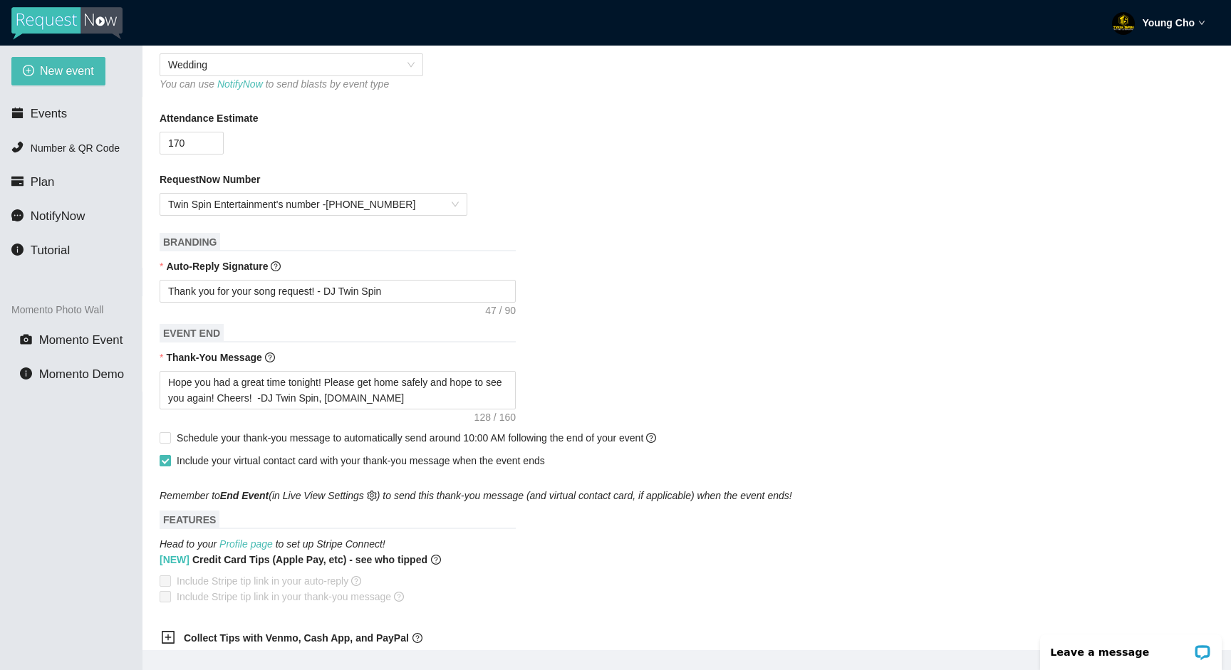
click at [167, 455] on input "Include your virtual contact card with your thank-you message when the event en…" at bounding box center [165, 460] width 10 height 10
checkbox input "false"
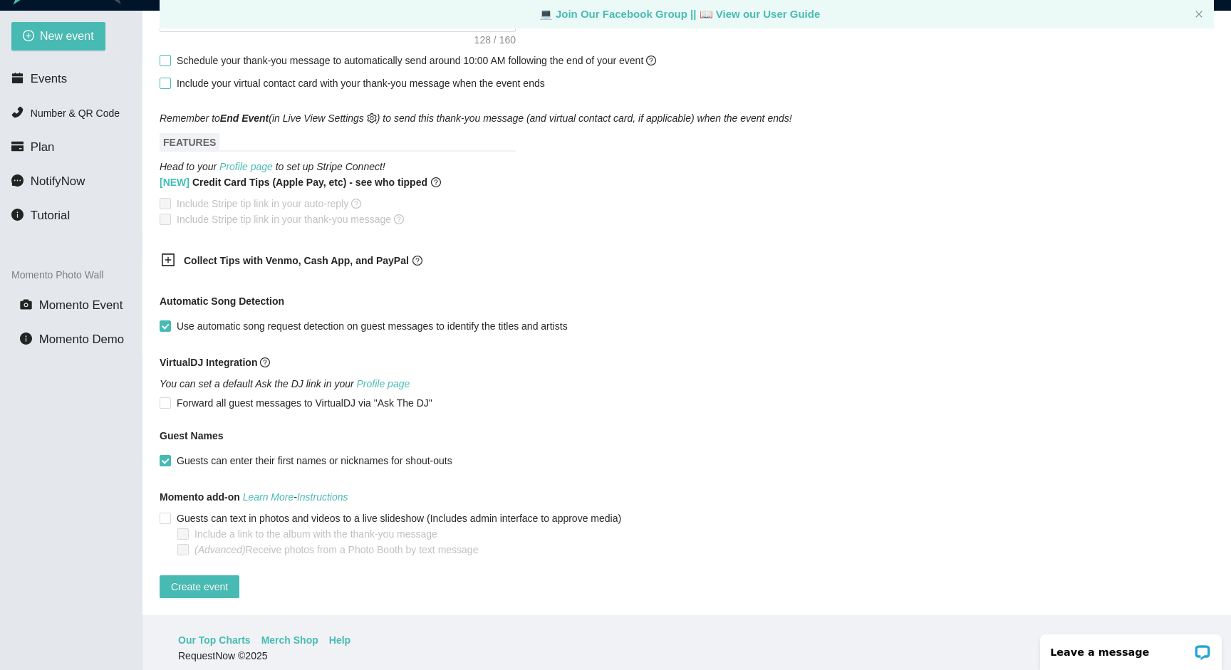
scroll to position [46, 0]
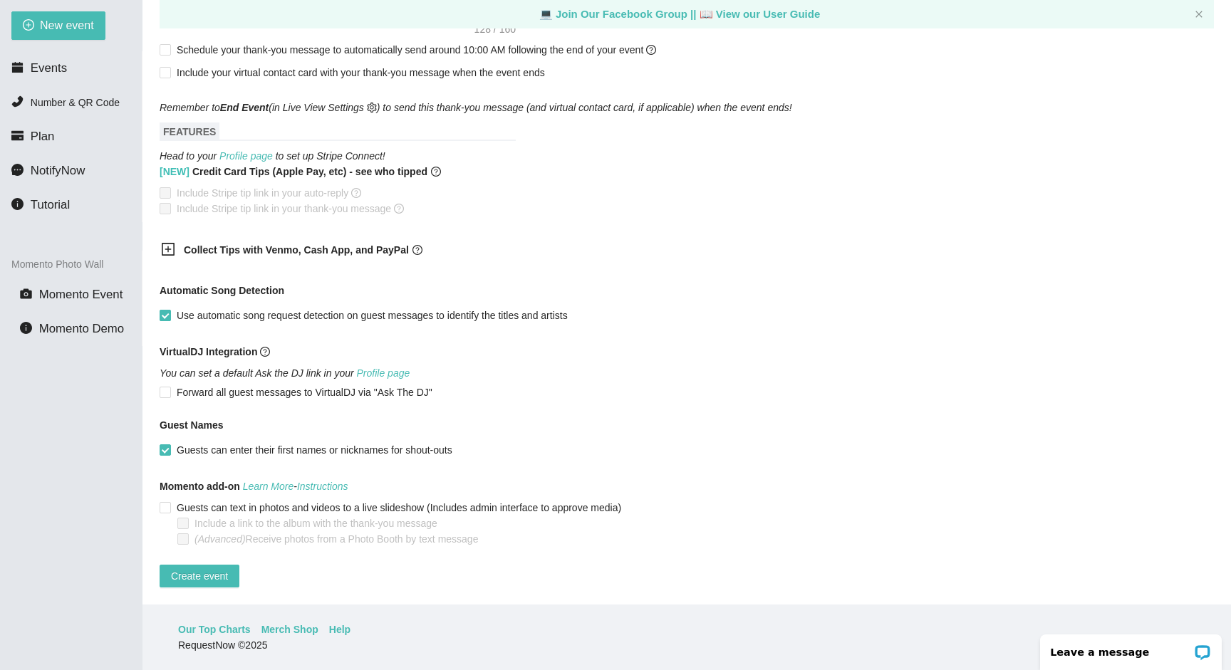
click at [166, 310] on input "Use automatic song request detection on guest messages to identify the titles a…" at bounding box center [165, 315] width 10 height 10
click at [169, 310] on span at bounding box center [165, 315] width 11 height 11
click at [169, 310] on input "Use automatic song request detection on guest messages to identify the titles a…" at bounding box center [165, 315] width 10 height 10
checkbox input "true"
click at [192, 568] on span "Create event" at bounding box center [199, 576] width 57 height 16
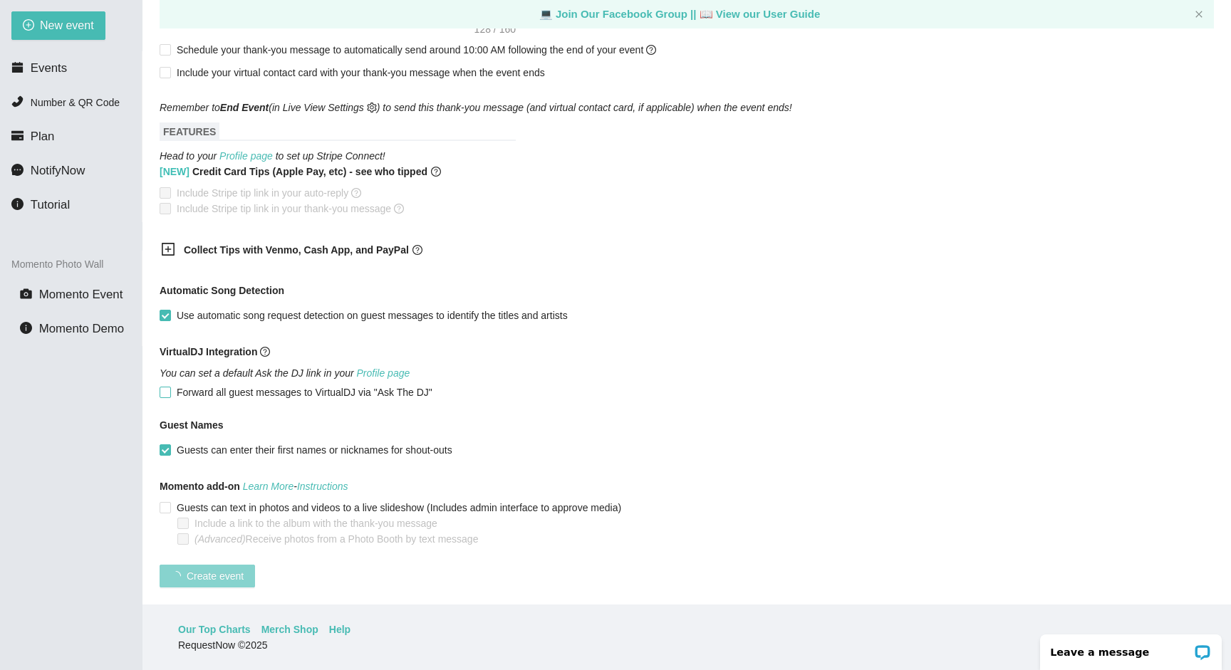
scroll to position [110, 0]
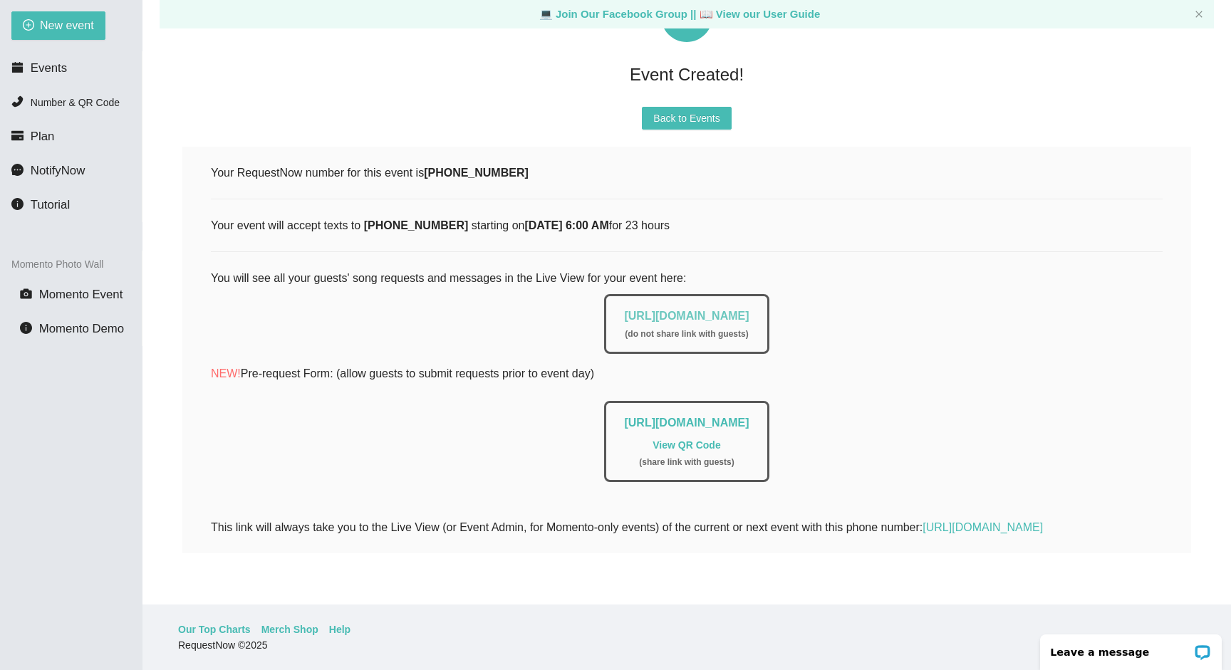
click at [624, 310] on link "https://app.requestnow.io/live/rmoqoor" at bounding box center [686, 316] width 125 height 12
